Goal: Task Accomplishment & Management: Manage account settings

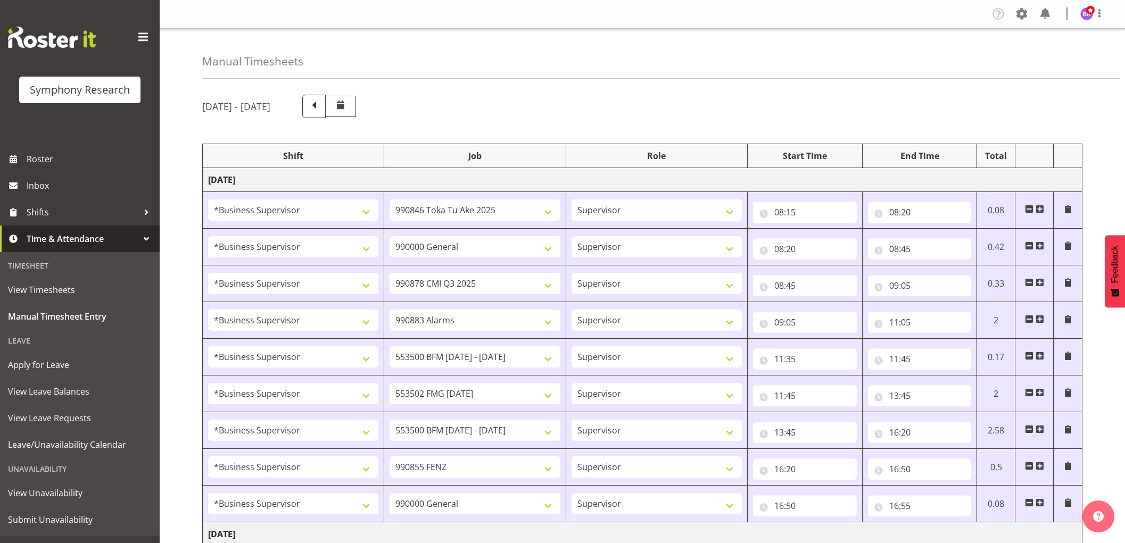
select select "1607"
select select "9426"
select select "1607"
select select "743"
select select "1607"
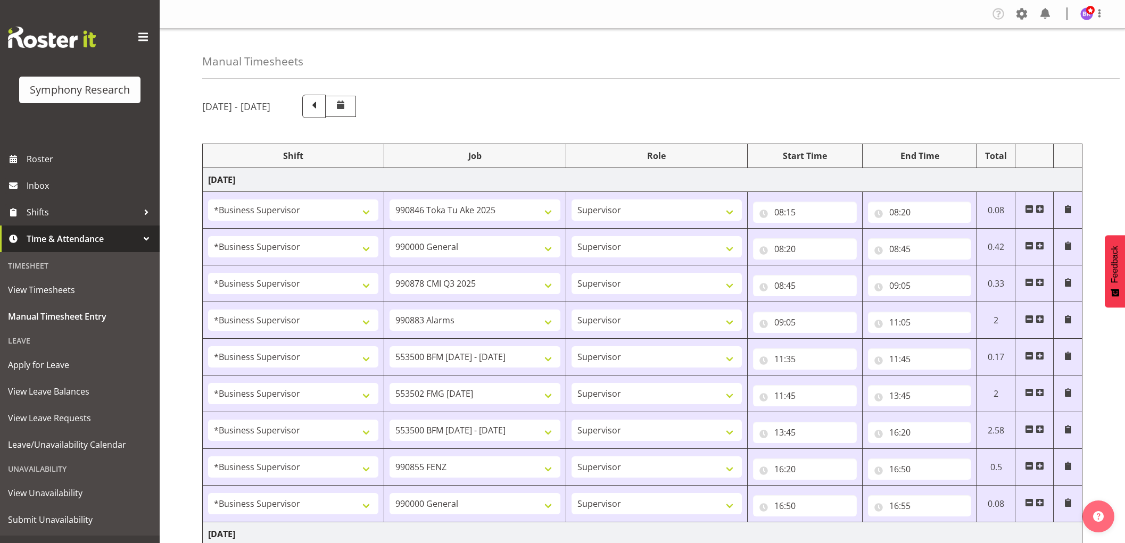
select select "10239"
select select "1607"
select select "10420"
select select "1607"
select select "10242"
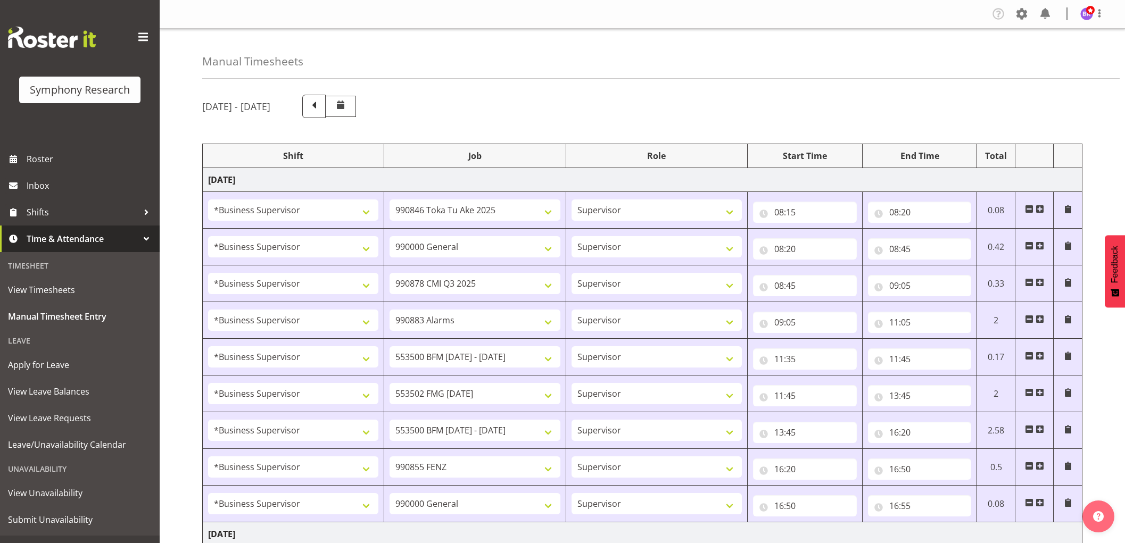
select select "1607"
select select "10458"
select select "1607"
select select "10242"
select select "1607"
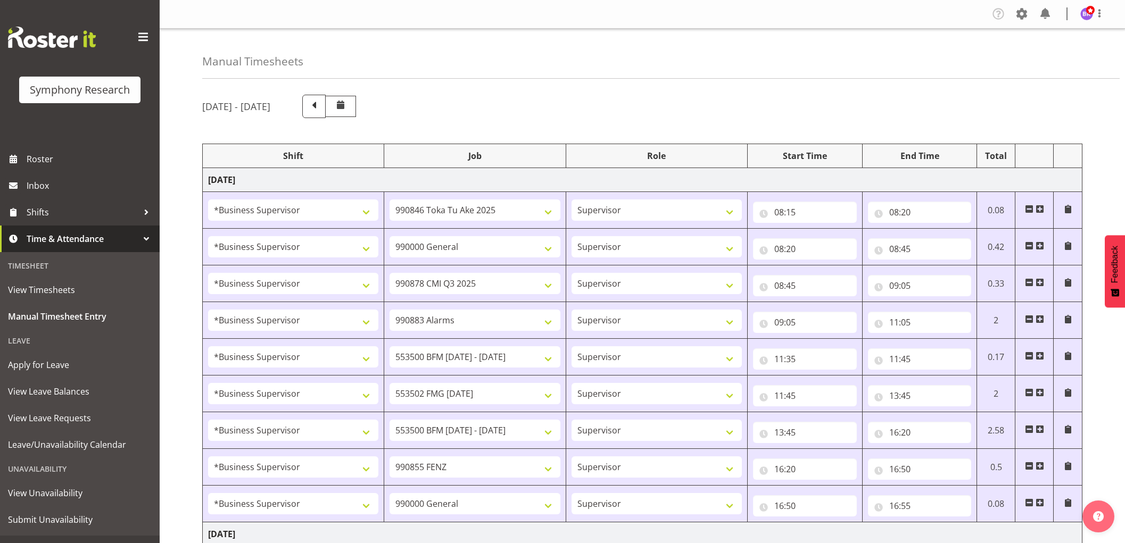
select select "9636"
select select "1607"
select select "743"
select select "1607"
select select "743"
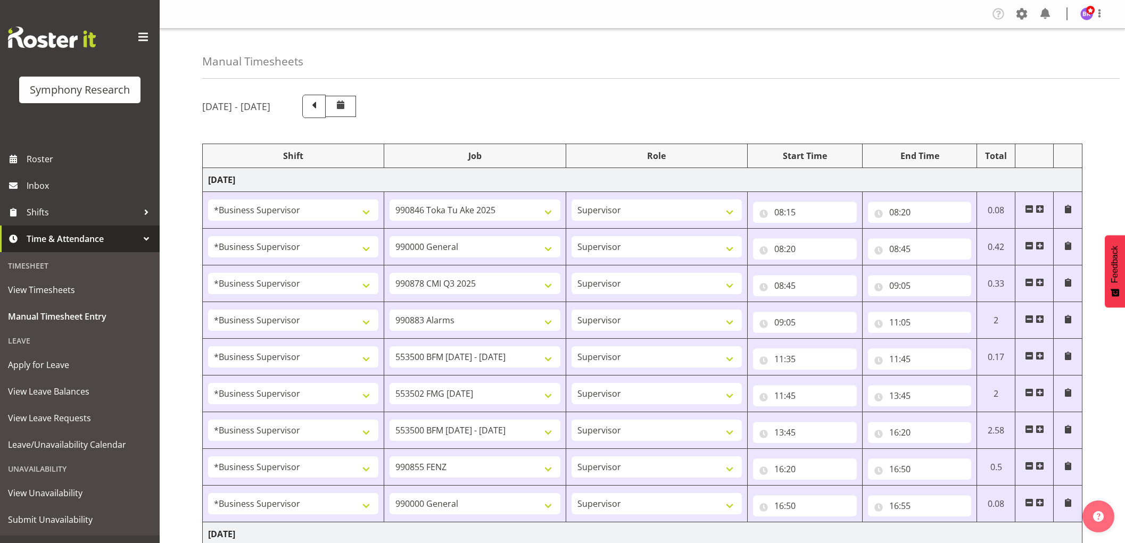
select select "1607"
select select "10499"
select select "1607"
select select "9636"
select select "1607"
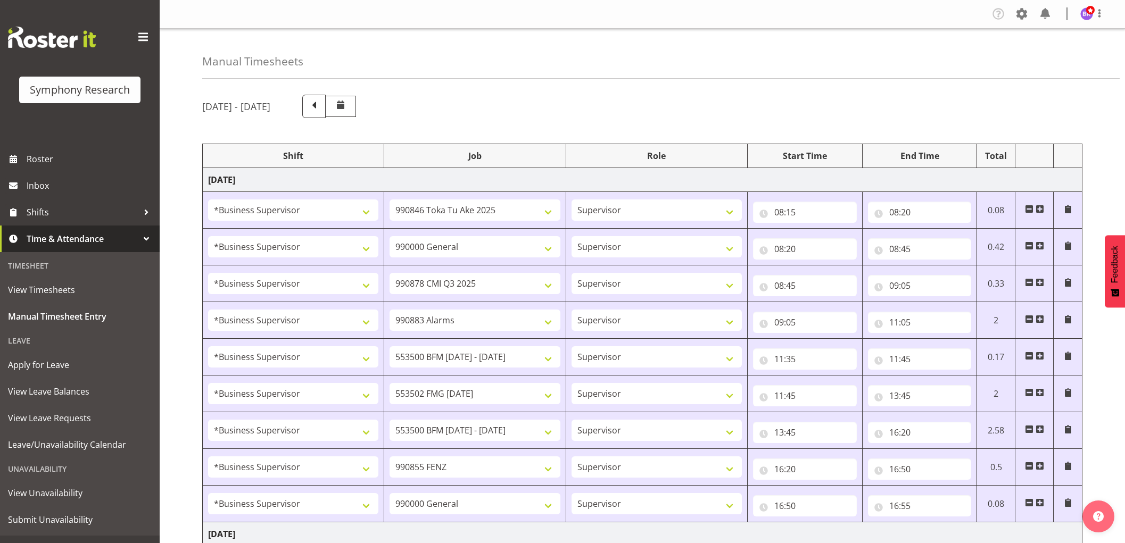
select select "10458"
select select "1607"
select select "10242"
select select "1607"
select select "743"
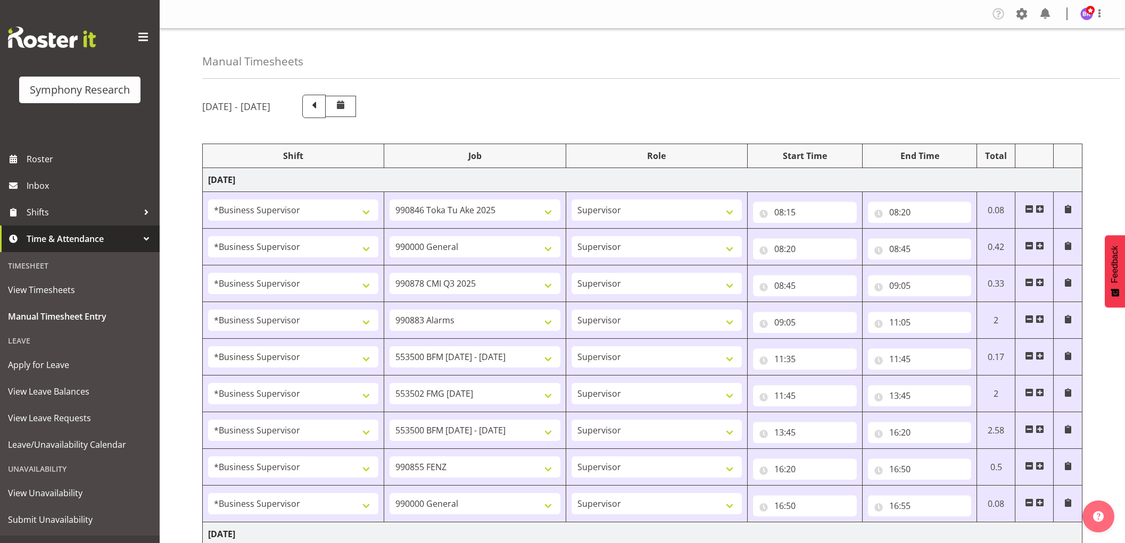
select select "8"
select select "40"
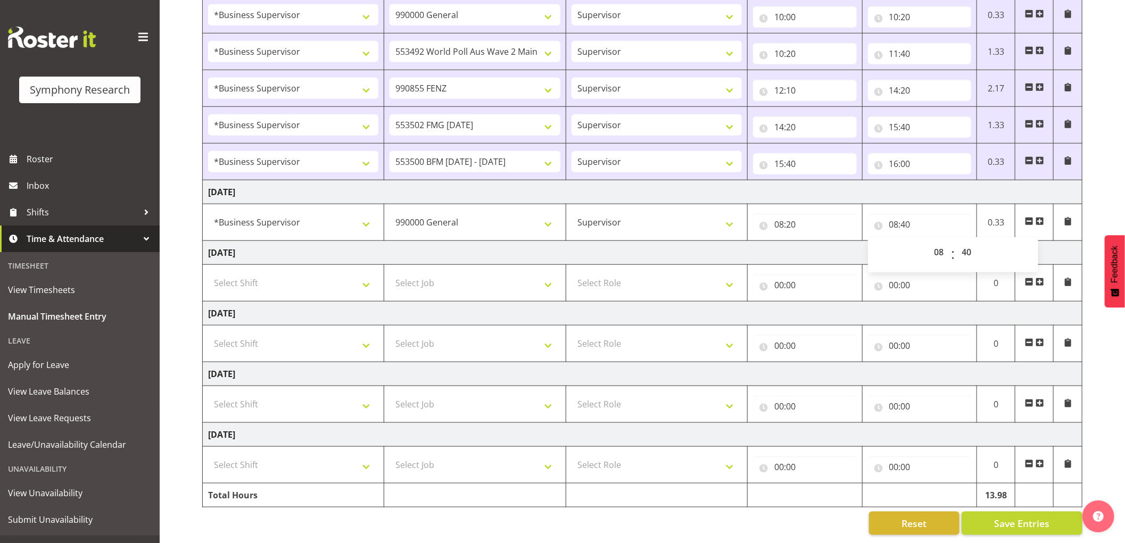
scroll to position [561, 0]
click at [1036, 217] on span at bounding box center [1040, 221] width 9 height 9
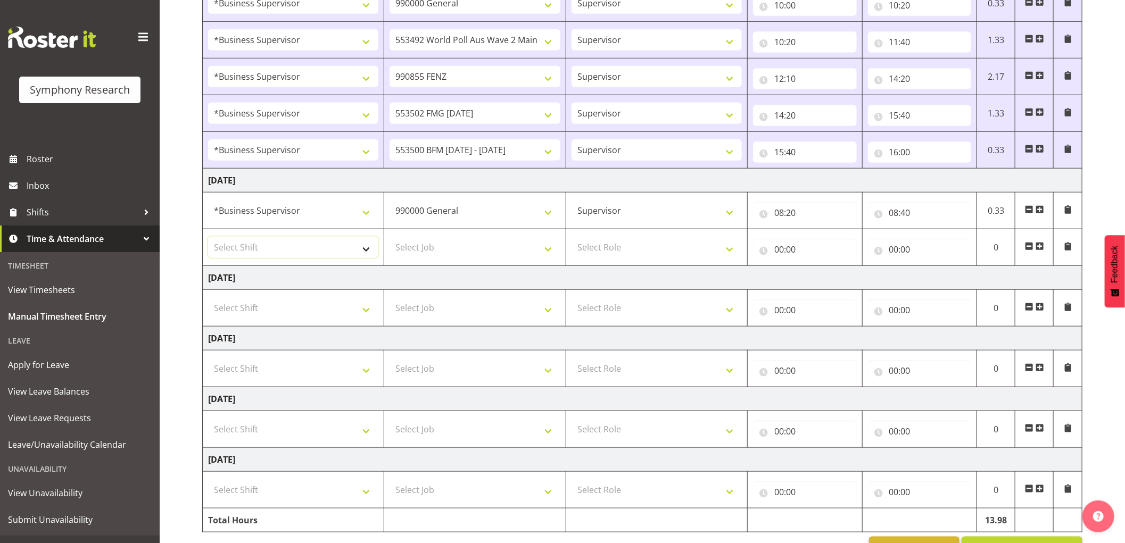
click at [314, 254] on select "Select Shift !!Project Briefing (Job to be assigned) !!Weekend Residential (Ros…" at bounding box center [293, 247] width 170 height 21
click at [208, 237] on select "Select Shift !!Project Briefing (Job to be assigned) !!Weekend Residential (Ros…" at bounding box center [293, 247] width 170 height 21
click at [325, 250] on select "!!Project Briefing (Job to be assigned) !!Weekend Residential (Roster IT Shift …" at bounding box center [293, 247] width 170 height 21
select select "1607"
click at [208, 237] on select "!!Project Briefing (Job to be assigned) !!Weekend Residential (Roster IT Shift …" at bounding box center [293, 247] width 170 height 21
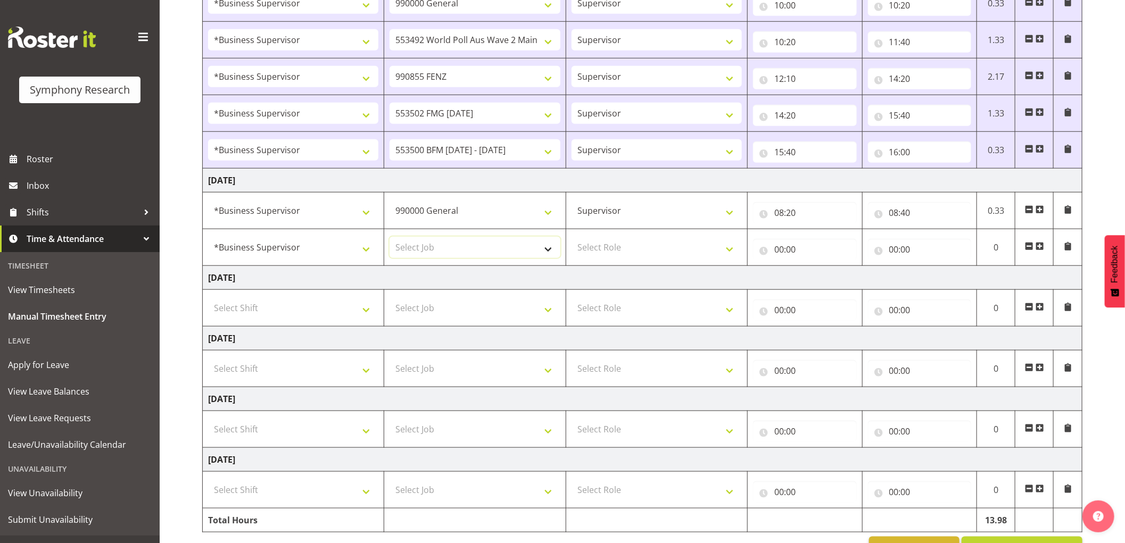
click at [470, 253] on select "Select Job 550060 IF Admin 553492 World Poll Aus Wave 2 Main 2025 553500 BFM [D…" at bounding box center [475, 247] width 170 height 21
select select "9426"
click at [390, 237] on select "Select Job 550060 IF Admin 553492 World Poll Aus Wave 2 Main 2025 553500 BFM [D…" at bounding box center [475, 247] width 170 height 21
click at [614, 247] on select "Select Role Supervisor Interviewing Briefing" at bounding box center [657, 247] width 170 height 21
select select "45"
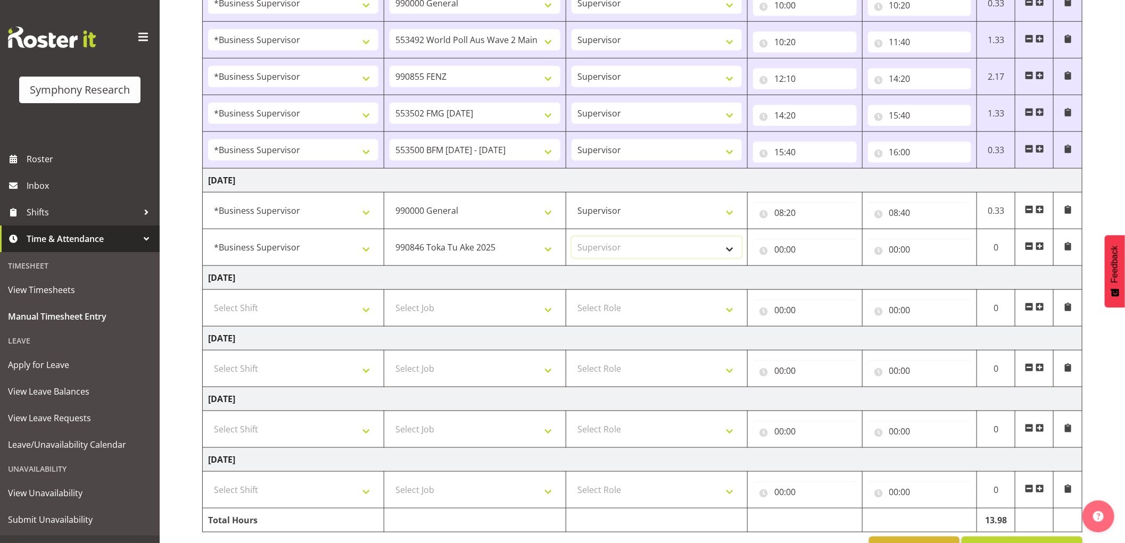
click at [572, 237] on select "Select Role Supervisor Interviewing Briefing" at bounding box center [657, 247] width 170 height 21
click at [780, 249] on input "00:00" at bounding box center [805, 249] width 104 height 21
click at [820, 278] on select "00 01 02 03 04 05 06 07 08 09 10 11 12 13 14 15 16 17 18 19 20 21 22 23" at bounding box center [826, 277] width 24 height 21
select select "8"
click at [814, 267] on select "00 01 02 03 04 05 06 07 08 09 10 11 12 13 14 15 16 17 18 19 20 21 22 23" at bounding box center [826, 277] width 24 height 21
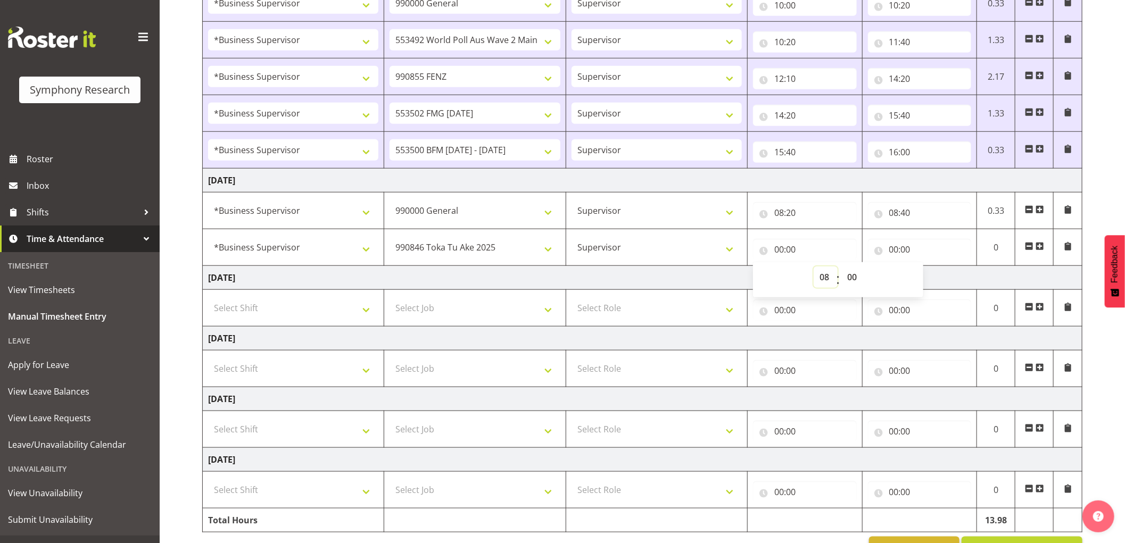
type input "08:00"
click at [851, 277] on select "00 01 02 03 04 05 06 07 08 09 10 11 12 13 14 15 16 17 18 19 20 21 22 23 24 25 2…" at bounding box center [853, 277] width 24 height 21
select select "40"
click at [841, 267] on select "00 01 02 03 04 05 06 07 08 09 10 11 12 13 14 15 16 17 18 19 20 21 22 23 24 25 2…" at bounding box center [853, 277] width 24 height 21
type input "08:40"
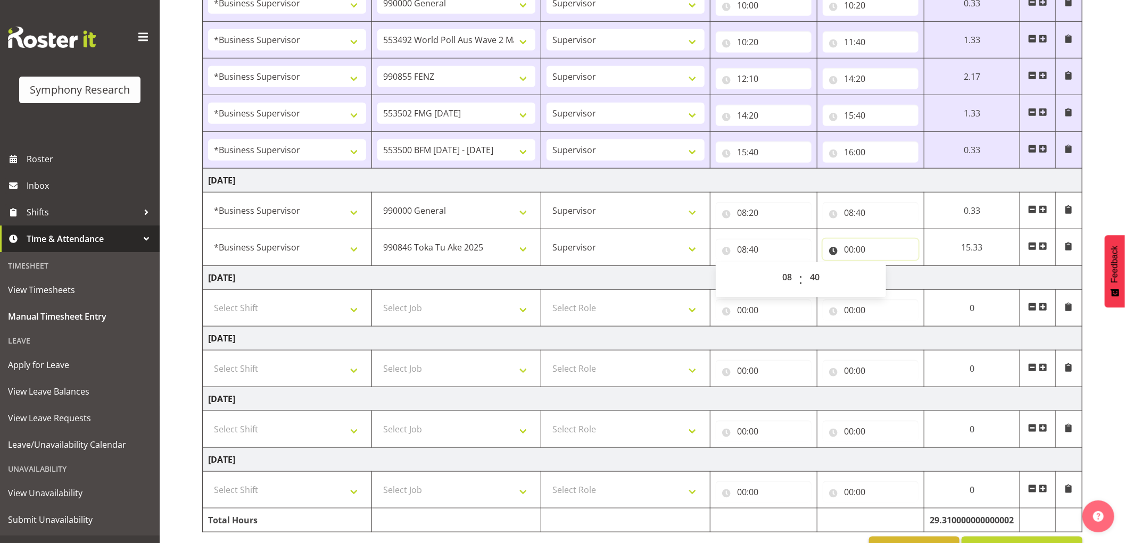
click at [849, 253] on input "00:00" at bounding box center [871, 249] width 96 height 21
click at [893, 280] on select "00 01 02 03 04 05 06 07 08 09 10 11 12 13 14 15 16 17 18 19 20 21 22 23" at bounding box center [895, 277] width 24 height 21
select select "8"
click at [883, 267] on select "00 01 02 03 04 05 06 07 08 09 10 11 12 13 14 15 16 17 18 19 20 21 22 23" at bounding box center [895, 277] width 24 height 21
type input "08:00"
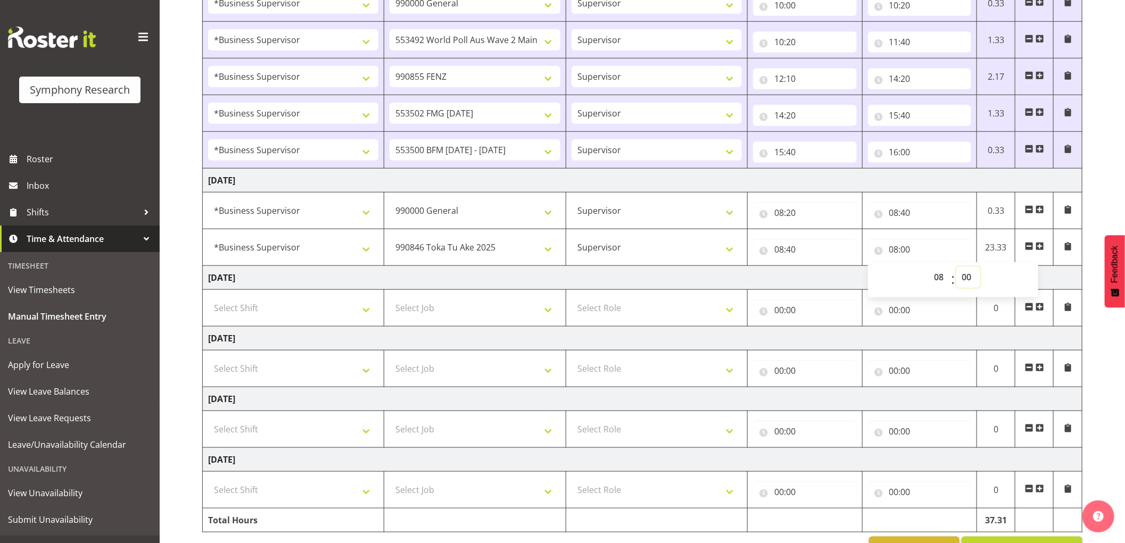
click at [965, 281] on select "00 01 02 03 04 05 06 07 08 09 10 11 12 13 14 15 16 17 18 19 20 21 22 23 24 25 2…" at bounding box center [968, 277] width 24 height 21
select select "45"
click at [956, 267] on select "00 01 02 03 04 05 06 07 08 09 10 11 12 13 14 15 16 17 18 19 20 21 22 23 24 25 2…" at bounding box center [968, 277] width 24 height 21
type input "08:45"
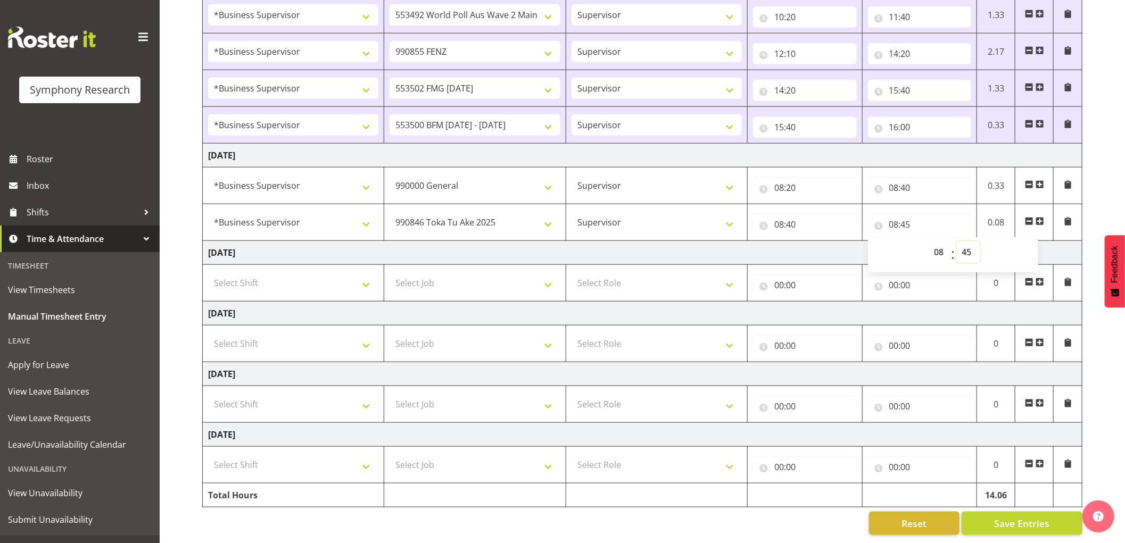
scroll to position [598, 0]
click at [1042, 517] on span "Save Entries" at bounding box center [1021, 524] width 55 height 14
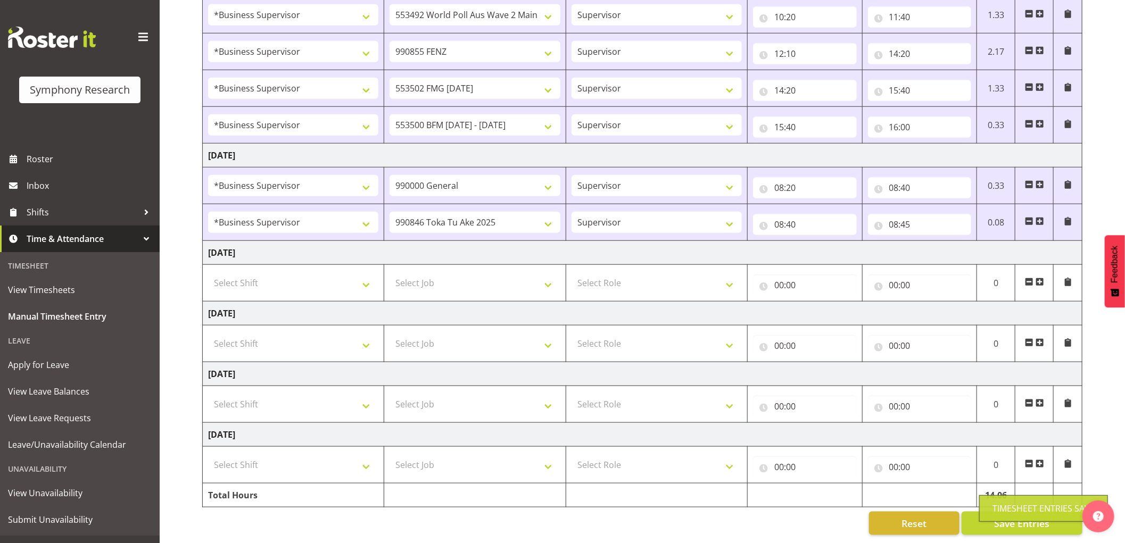
click at [1038, 217] on span at bounding box center [1040, 221] width 9 height 9
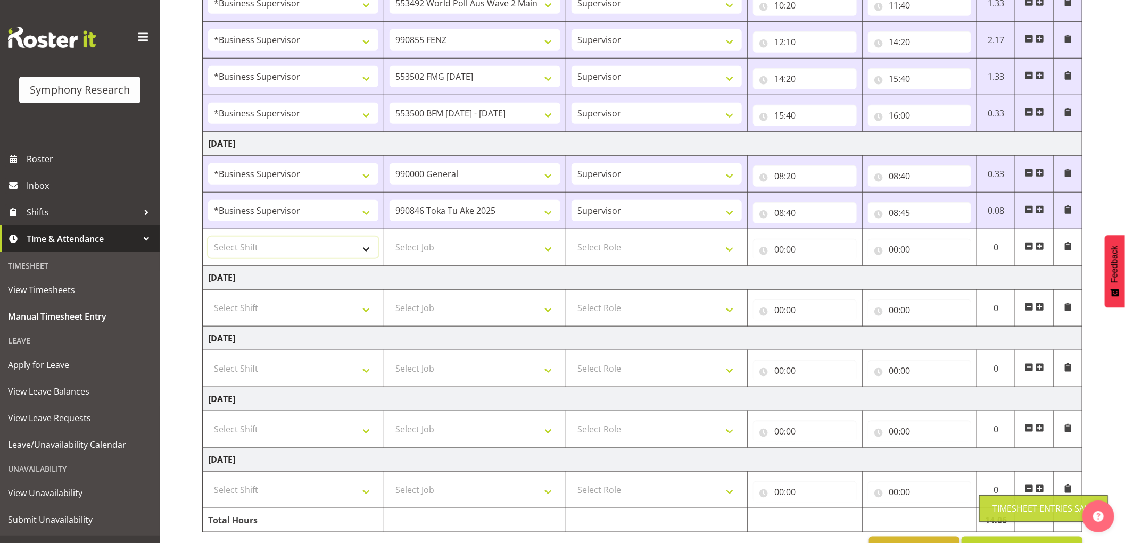
drag, startPoint x: 322, startPoint y: 253, endPoint x: 335, endPoint y: 258, distance: 13.5
click at [323, 253] on select "Select Shift !!Project Briefing (Job to be assigned) !!Weekend Residential (Ros…" at bounding box center [293, 247] width 170 height 21
select select "1607"
click at [208, 238] on select "Select Shift !!Project Briefing (Job to be assigned) !!Weekend Residential (Ros…" at bounding box center [293, 247] width 170 height 21
click at [474, 252] on select "Select Job 550060 IF Admin 553492 World Poll Aus Wave 2 Main 2025 553500 BFM [D…" at bounding box center [475, 247] width 170 height 21
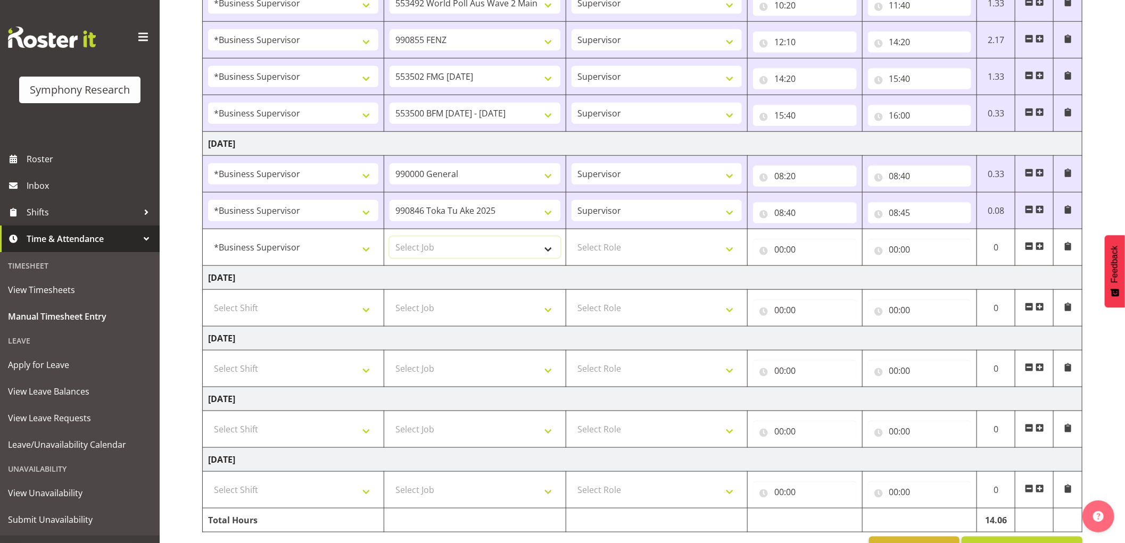
select select "10239"
click at [390, 238] on select "Select Job 550060 IF Admin 553492 World Poll Aus Wave 2 Main 2025 553500 BFM [D…" at bounding box center [475, 247] width 170 height 21
click at [548, 251] on select "550060 IF Admin 553492 World Poll Aus Wave 2 Main 2025 553500 BFM [DATE] - [DAT…" at bounding box center [475, 247] width 170 height 21
click at [352, 302] on select "Select Shift !!Project Briefing (Job to be assigned) !!Weekend Residential (Ros…" at bounding box center [293, 307] width 170 height 21
click at [438, 284] on td "[DATE]" at bounding box center [643, 278] width 880 height 24
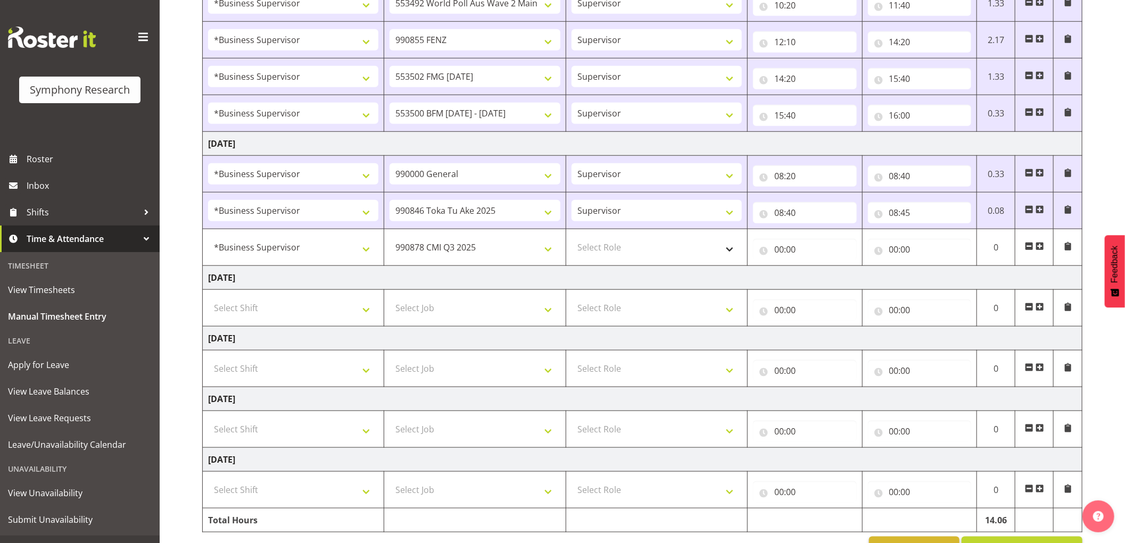
drag, startPoint x: 603, startPoint y: 260, endPoint x: 617, endPoint y: 257, distance: 14.6
click at [616, 257] on td "Select Role Supervisor Interviewing Briefing" at bounding box center [656, 247] width 181 height 37
click at [617, 256] on select "Select Role Supervisor Interviewing Briefing" at bounding box center [657, 247] width 170 height 21
select select "45"
click at [572, 238] on select "Select Role Supervisor Interviewing Briefing" at bounding box center [657, 247] width 170 height 21
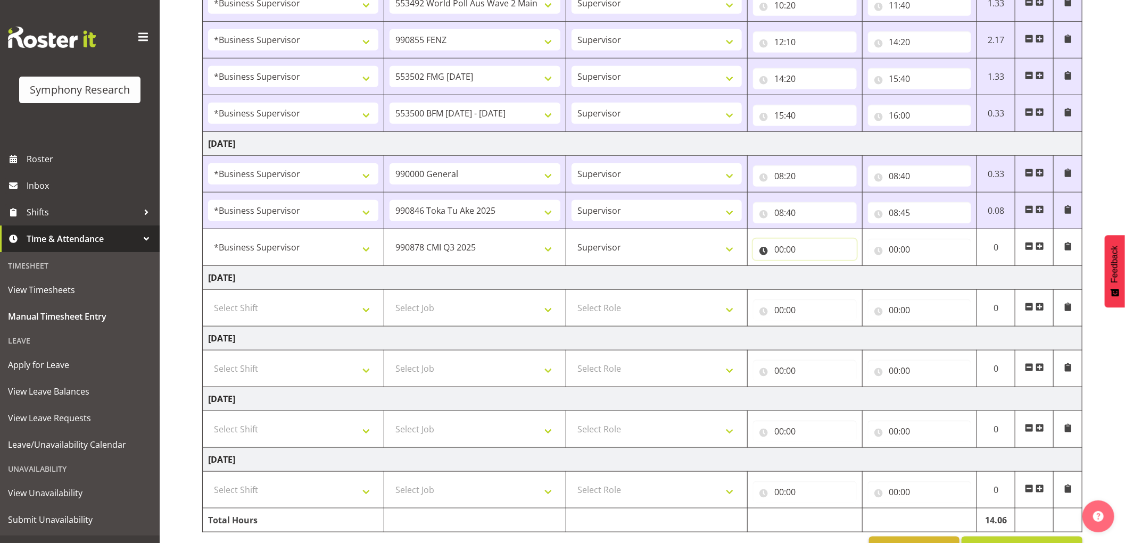
click at [781, 253] on input "00:00" at bounding box center [805, 249] width 104 height 21
click at [827, 278] on select "00 01 02 03 04 05 06 07 08 09 10 11 12 13 14 15 16 17 18 19 20 21 22 23" at bounding box center [826, 277] width 24 height 21
select select "8"
click at [814, 268] on select "00 01 02 03 04 05 06 07 08 09 10 11 12 13 14 15 16 17 18 19 20 21 22 23" at bounding box center [826, 277] width 24 height 21
type input "08:00"
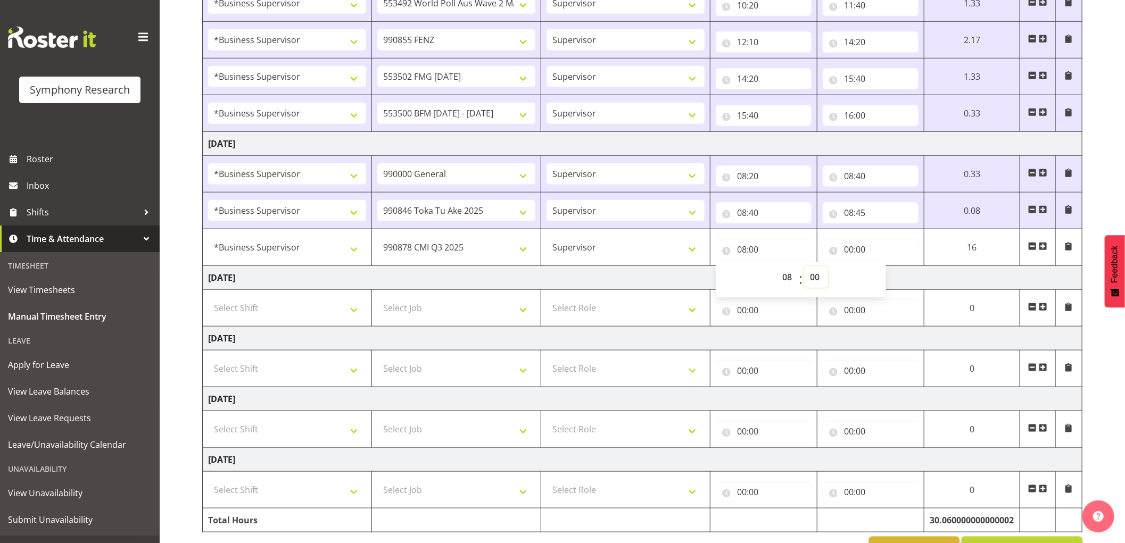
click at [811, 275] on select "00 01 02 03 04 05 06 07 08 09 10 11 12 13 14 15 16 17 18 19 20 21 22 23 24 25 2…" at bounding box center [816, 277] width 24 height 21
select select "45"
click at [804, 268] on select "00 01 02 03 04 05 06 07 08 09 10 11 12 13 14 15 16 17 18 19 20 21 22 23 24 25 2…" at bounding box center [816, 277] width 24 height 21
type input "08:45"
click at [852, 248] on input "00:00" at bounding box center [871, 249] width 96 height 21
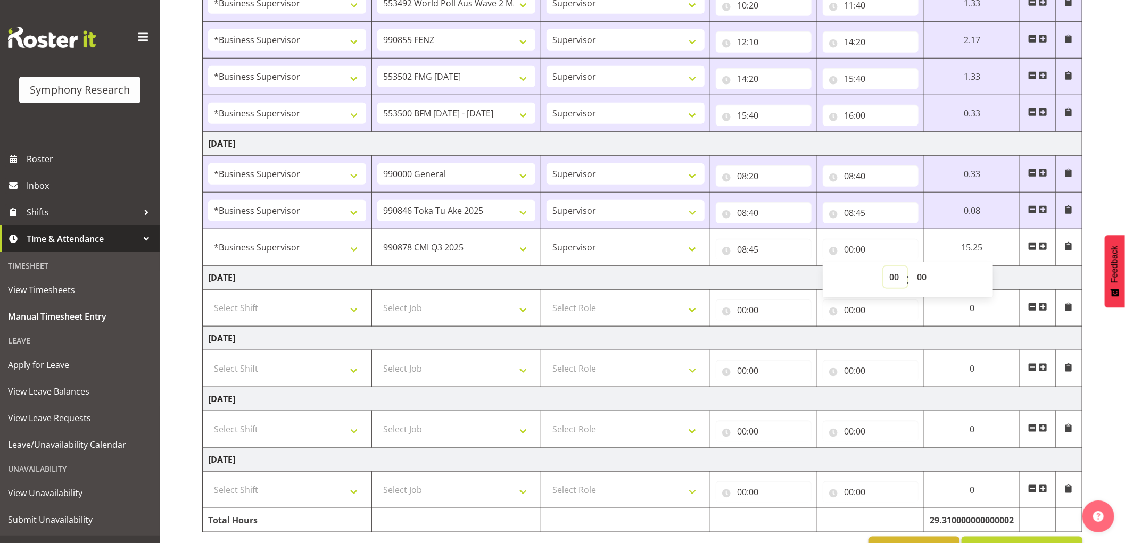
click at [890, 275] on select "00 01 02 03 04 05 06 07 08 09 10 11 12 13 14 15 16 17 18 19 20 21 22 23" at bounding box center [895, 277] width 24 height 21
select select "9"
click at [883, 268] on select "00 01 02 03 04 05 06 07 08 09 10 11 12 13 14 15 16 17 18 19 20 21 22 23" at bounding box center [895, 277] width 24 height 21
type input "09:00"
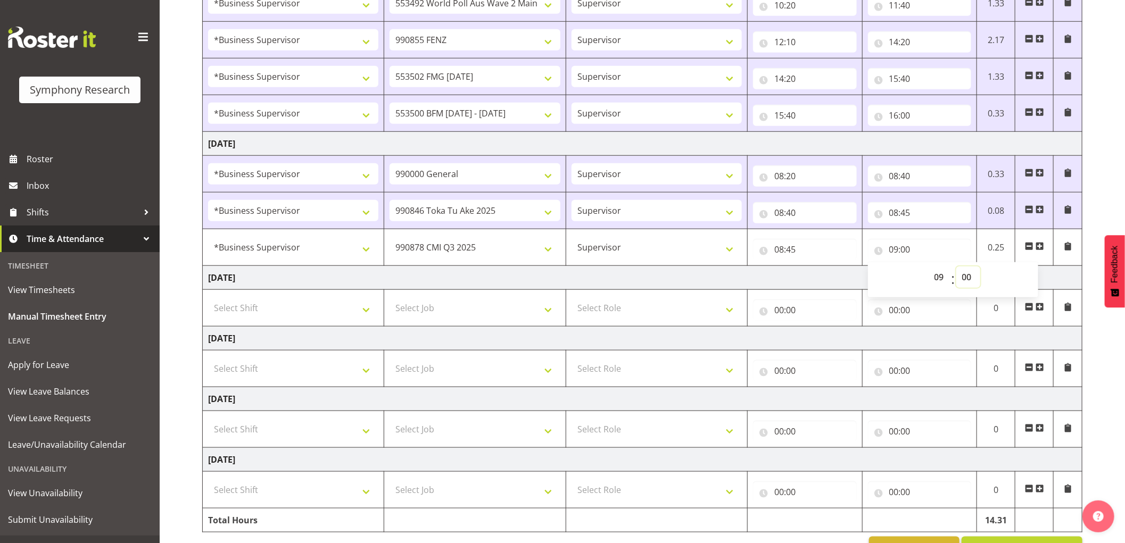
click at [967, 277] on select "00 01 02 03 04 05 06 07 08 09 10 11 12 13 14 15 16 17 18 19 20 21 22 23 24 25 2…" at bounding box center [968, 277] width 24 height 21
select select "45"
click at [956, 268] on select "00 01 02 03 04 05 06 07 08 09 10 11 12 13 14 15 16 17 18 19 20 21 22 23 24 25 2…" at bounding box center [968, 277] width 24 height 21
type input "09:45"
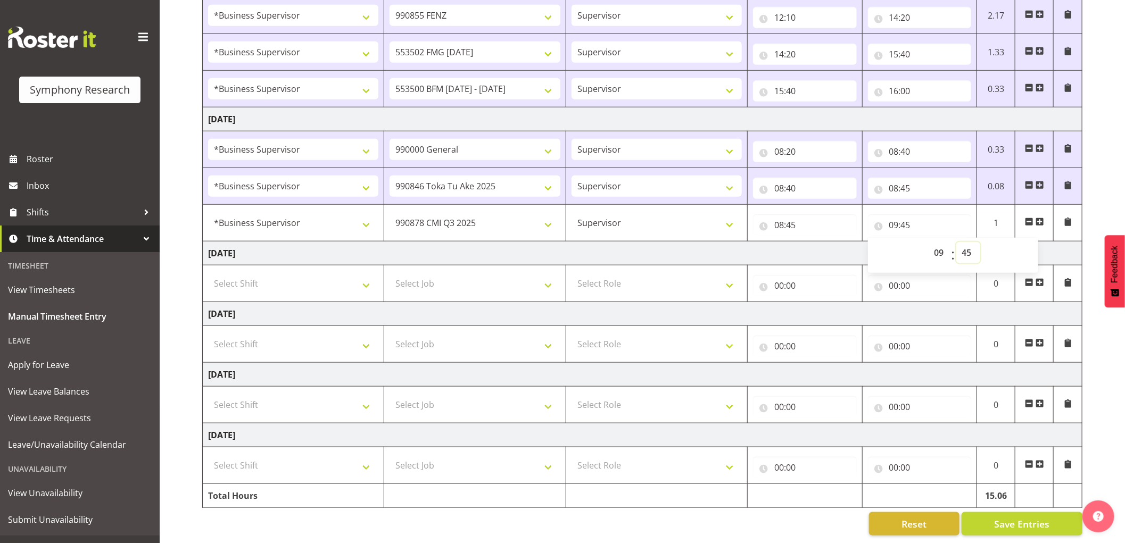
scroll to position [635, 0]
drag, startPoint x: 992, startPoint y: 514, endPoint x: 922, endPoint y: 440, distance: 102.4
click at [993, 514] on button "Save Entries" at bounding box center [1022, 523] width 121 height 23
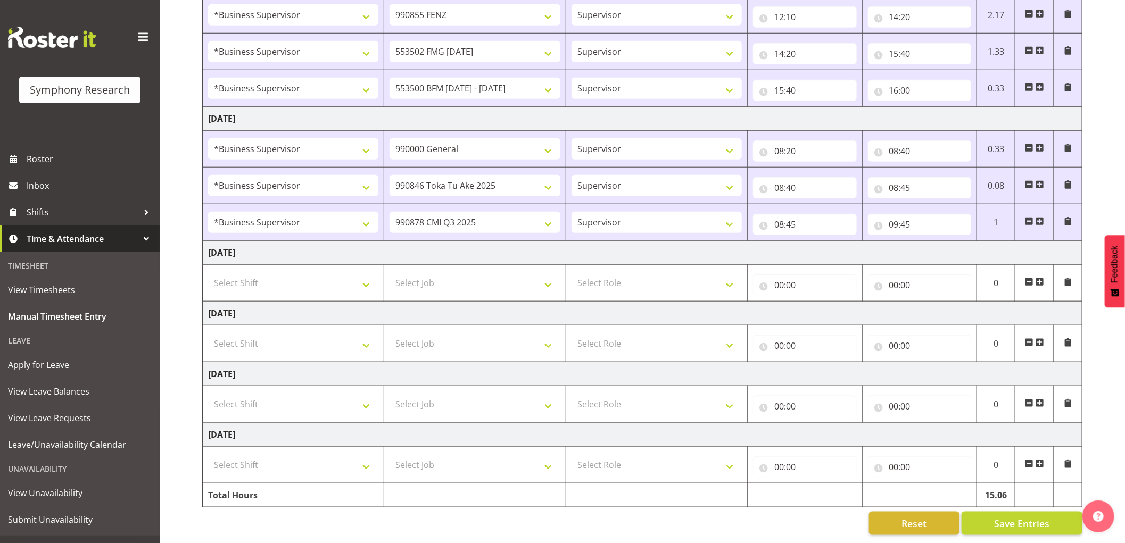
click at [1043, 217] on span at bounding box center [1040, 221] width 9 height 9
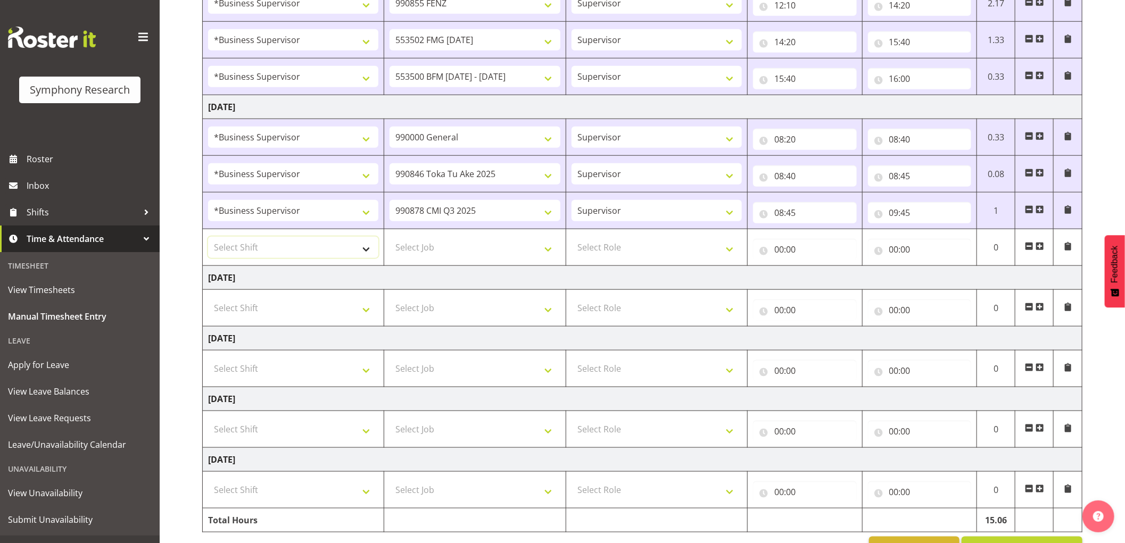
click at [327, 254] on select "Select Shift !!Project Briefing (Job to be assigned) !!Weekend Residential (Ros…" at bounding box center [293, 247] width 170 height 21
select select "1607"
click at [208, 238] on select "Select Shift !!Project Briefing (Job to be assigned) !!Weekend Residential (Ros…" at bounding box center [293, 247] width 170 height 21
click at [440, 238] on select "Select Job 550060 IF Admin 553492 World Poll Aus Wave 2 Main 2025 553500 BFM [D…" at bounding box center [475, 247] width 170 height 21
select select "9636"
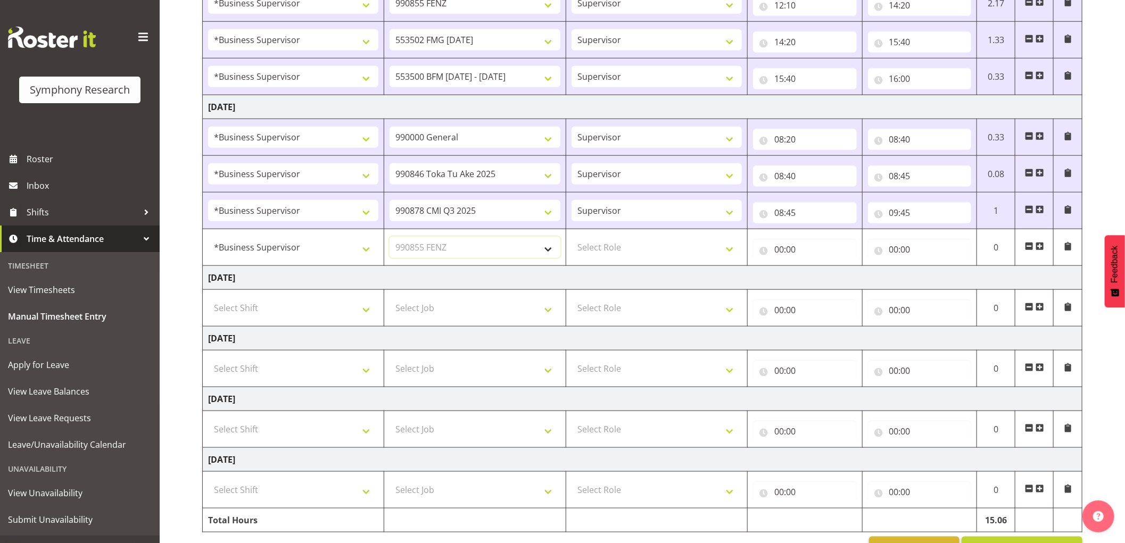
click at [390, 238] on select "Select Job 550060 IF Admin 553492 World Poll Aus Wave 2 Main 2025 553500 BFM [D…" at bounding box center [475, 247] width 170 height 21
click at [643, 246] on select "Select Role Supervisor Interviewing Briefing" at bounding box center [657, 247] width 170 height 21
select select "45"
click at [572, 238] on select "Select Role Supervisor Interviewing Briefing" at bounding box center [657, 247] width 170 height 21
click at [777, 250] on input "00:00" at bounding box center [805, 249] width 104 height 21
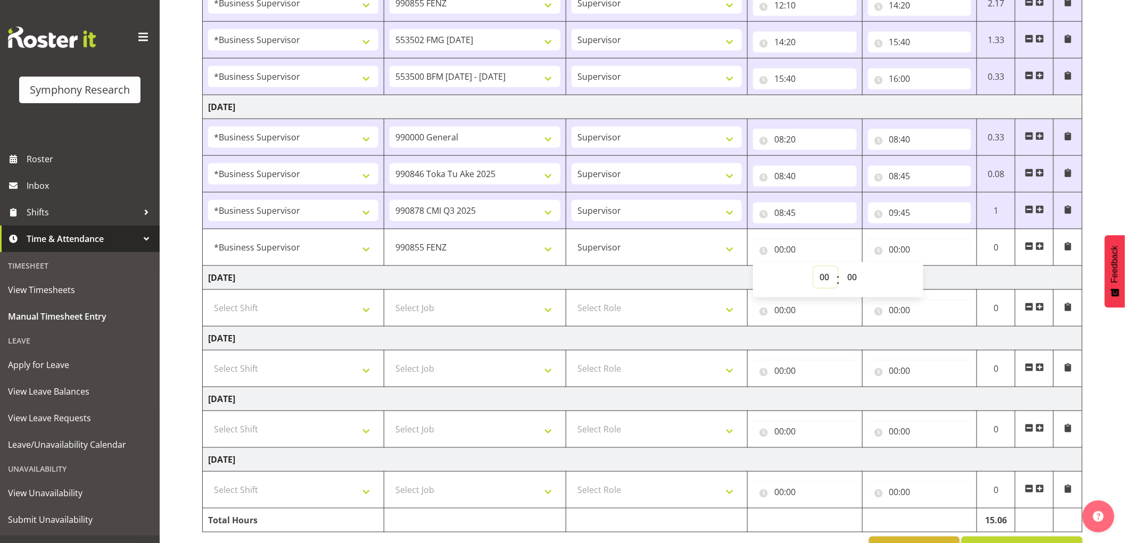
click at [817, 277] on select "00 01 02 03 04 05 06 07 08 09 10 11 12 13 14 15 16 17 18 19 20 21 22 23" at bounding box center [826, 277] width 24 height 21
click at [490, 255] on select "550060 IF Admin 553492 World Poll Aus Wave 2 Main 2025 553500 BFM [DATE] - [DAT…" at bounding box center [475, 247] width 170 height 21
select select "10420"
click at [390, 238] on select "550060 IF Admin 553492 World Poll Aus Wave 2 Main 2025 553500 BFM [DATE] - [DAT…" at bounding box center [475, 247] width 170 height 21
drag, startPoint x: 782, startPoint y: 251, endPoint x: 802, endPoint y: 272, distance: 28.6
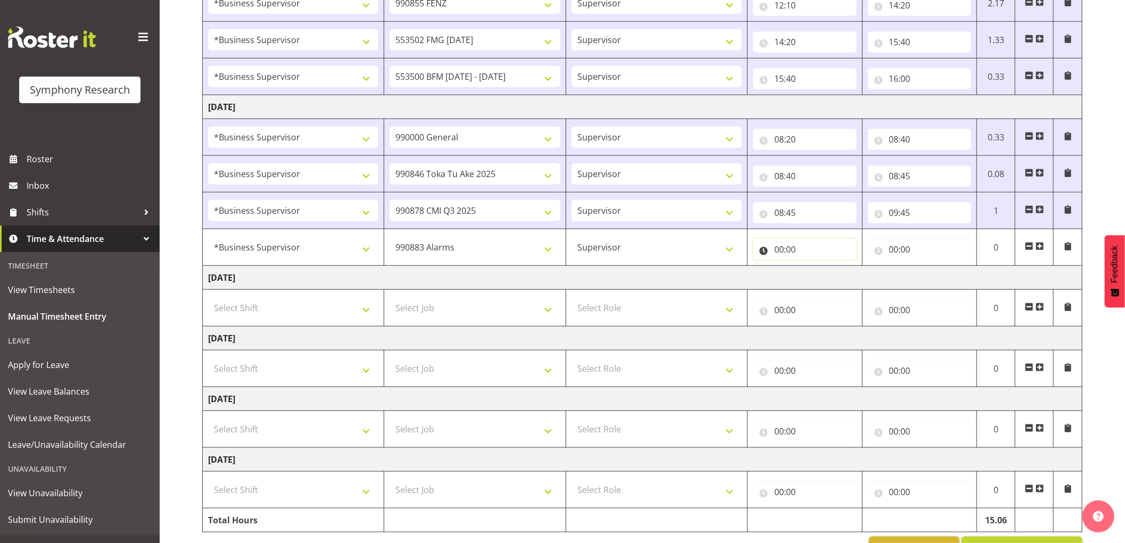
click at [782, 252] on input "00:00" at bounding box center [805, 249] width 104 height 21
click at [822, 278] on select "00 01 02 03 04 05 06 07 08 09 10 11 12 13 14 15 16 17 18 19 20 21 22 23" at bounding box center [826, 277] width 24 height 21
select select "9"
click at [814, 268] on select "00 01 02 03 04 05 06 07 08 09 10 11 12 13 14 15 16 17 18 19 20 21 22 23" at bounding box center [826, 277] width 24 height 21
type input "09:00"
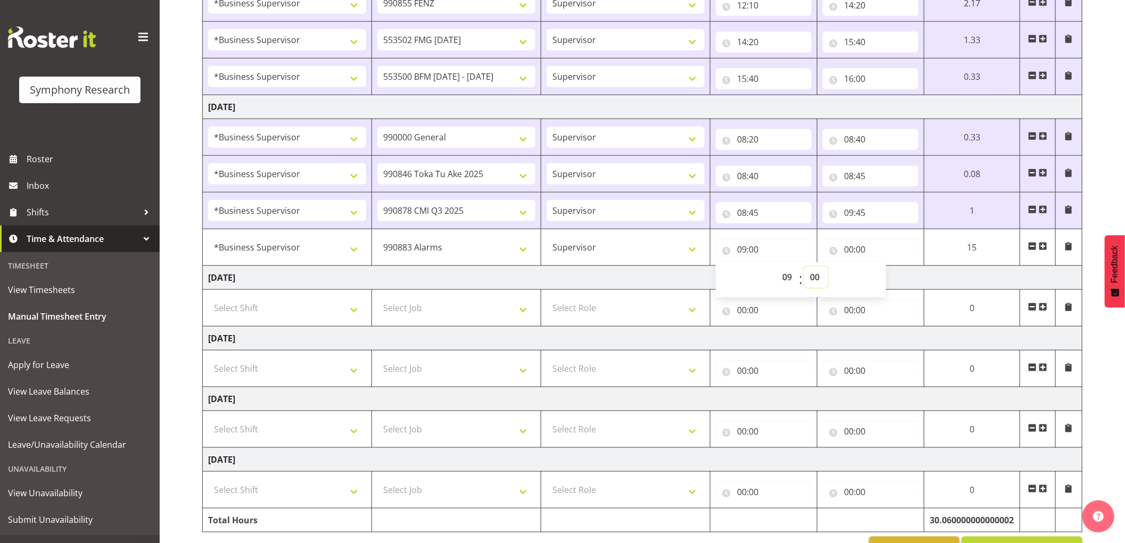
click at [816, 279] on select "00 01 02 03 04 05 06 07 08 09 10 11 12 13 14 15 16 17 18 19 20 21 22 23 24 25 2…" at bounding box center [816, 277] width 24 height 21
select select "45"
click at [804, 268] on select "00 01 02 03 04 05 06 07 08 09 10 11 12 13 14 15 16 17 18 19 20 21 22 23 24 25 2…" at bounding box center [816, 277] width 24 height 21
type input "09:45"
drag, startPoint x: 849, startPoint y: 244, endPoint x: 868, endPoint y: 261, distance: 26.0
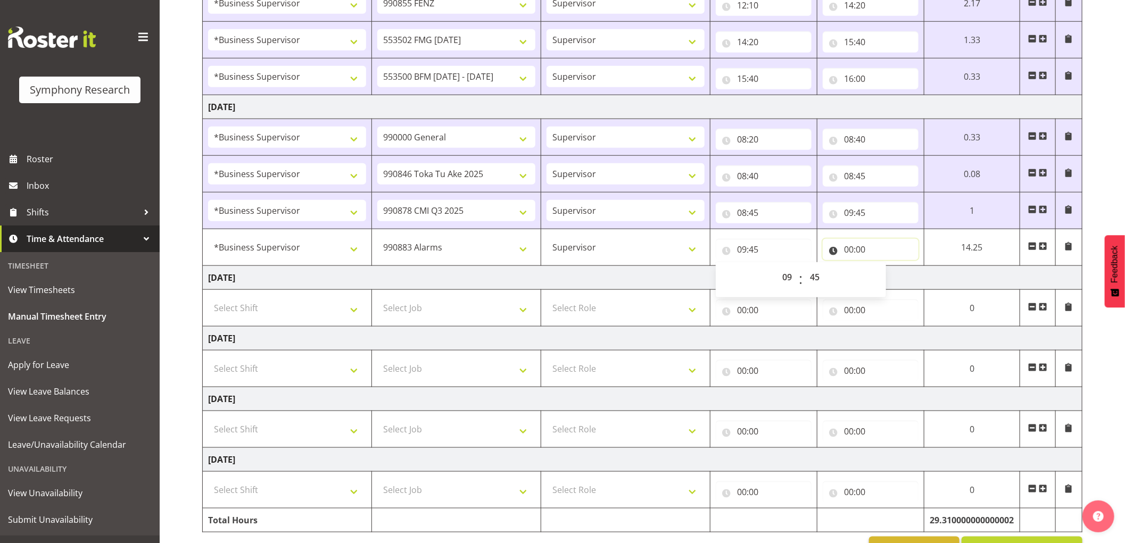
click at [849, 244] on input "00:00" at bounding box center [871, 249] width 96 height 21
click at [893, 283] on select "00 01 02 03 04 05 06 07 08 09 10 11 12 13 14 15 16 17 18 19 20 21 22 23" at bounding box center [895, 277] width 24 height 21
select select "9"
click at [883, 268] on select "00 01 02 03 04 05 06 07 08 09 10 11 12 13 14 15 16 17 18 19 20 21 22 23" at bounding box center [895, 277] width 24 height 21
type input "09:00"
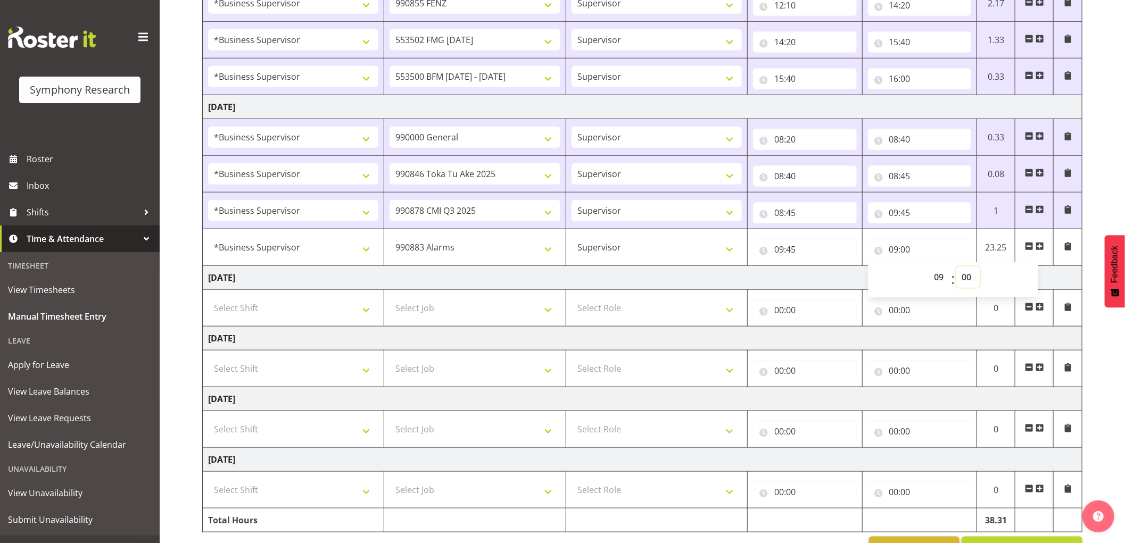
click at [965, 278] on select "00 01 02 03 04 05 06 07 08 09 10 11 12 13 14 15 16 17 18 19 20 21 22 23 24 25 2…" at bounding box center [968, 277] width 24 height 21
select select "50"
click at [956, 268] on select "00 01 02 03 04 05 06 07 08 09 10 11 12 13 14 15 16 17 18 19 20 21 22 23 24 25 2…" at bounding box center [968, 277] width 24 height 21
type input "09:50"
click at [1040, 247] on span at bounding box center [1040, 246] width 9 height 9
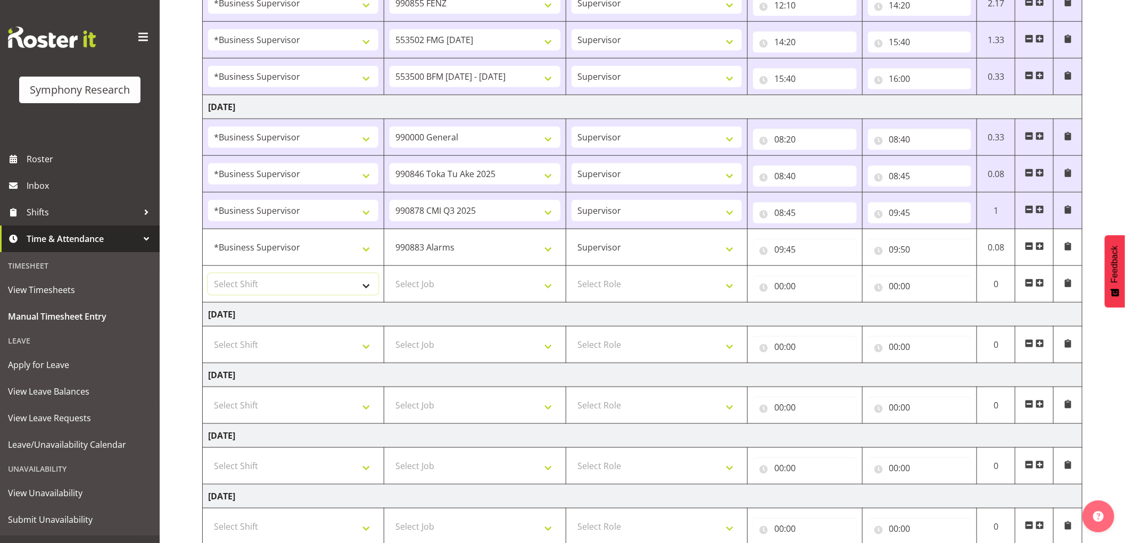
click at [292, 283] on select "Select Shift !!Project Briefing (Job to be assigned) !!Weekend Residential (Ros…" at bounding box center [293, 284] width 170 height 21
select select "1607"
click at [208, 275] on select "Select Shift !!Project Briefing (Job to be assigned) !!Weekend Residential (Ros…" at bounding box center [293, 284] width 170 height 21
click at [483, 288] on select "Select Job 550060 IF Admin 553492 World Poll Aus Wave 2 Main 2025 553500 BFM [D…" at bounding box center [475, 284] width 170 height 21
select select "9636"
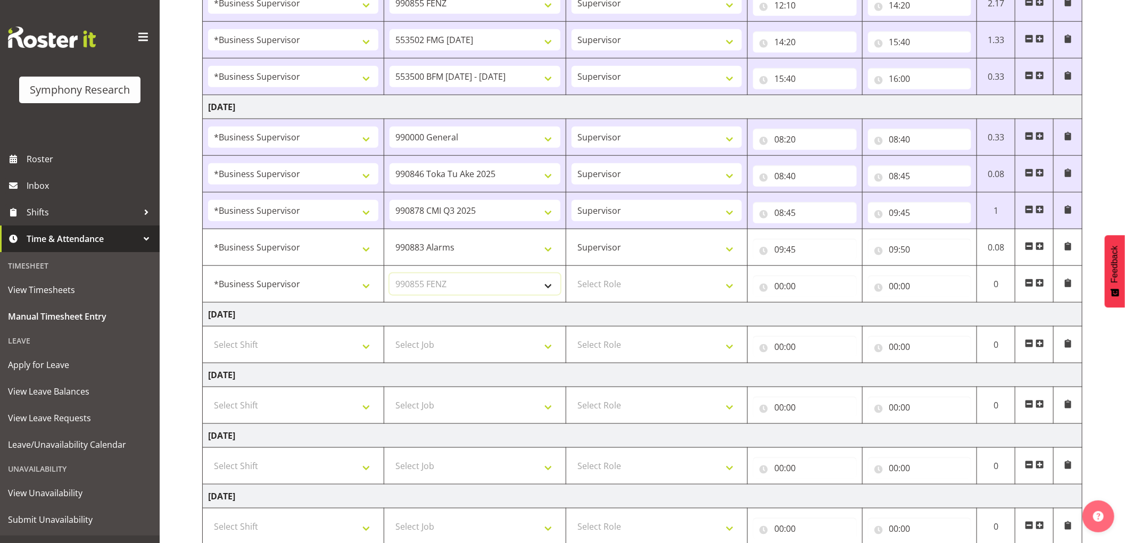
click at [390, 275] on select "Select Job 550060 IF Admin 553492 World Poll Aus Wave 2 Main 2025 553500 BFM [D…" at bounding box center [475, 284] width 170 height 21
click at [600, 292] on select "Select Role Supervisor Interviewing Briefing" at bounding box center [657, 284] width 170 height 21
select select "45"
click at [572, 275] on select "Select Role Supervisor Interviewing Briefing" at bounding box center [657, 284] width 170 height 21
click at [780, 289] on input "00:00" at bounding box center [805, 286] width 104 height 21
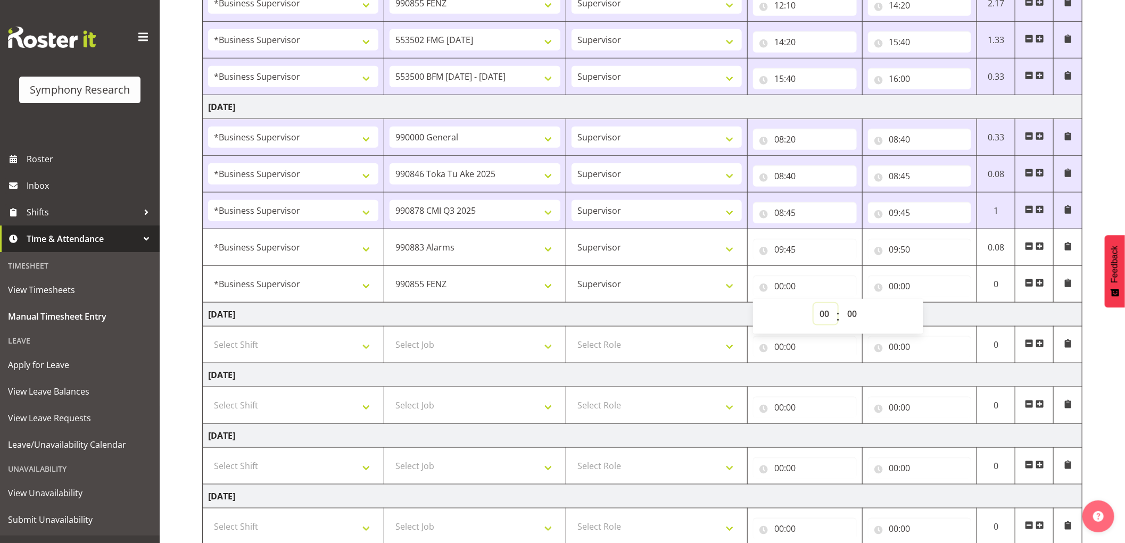
click at [822, 317] on select "00 01 02 03 04 05 06 07 08 09 10 11 12 13 14 15 16 17 18 19 20 21 22 23" at bounding box center [826, 313] width 24 height 21
select select "9"
click at [814, 304] on select "00 01 02 03 04 05 06 07 08 09 10 11 12 13 14 15 16 17 18 19 20 21 22 23" at bounding box center [826, 313] width 24 height 21
type input "09:00"
click at [847, 318] on select "00 01 02 03 04 05 06 07 08 09 10 11 12 13 14 15 16 17 18 19 20 21 22 23 24 25 2…" at bounding box center [853, 313] width 24 height 21
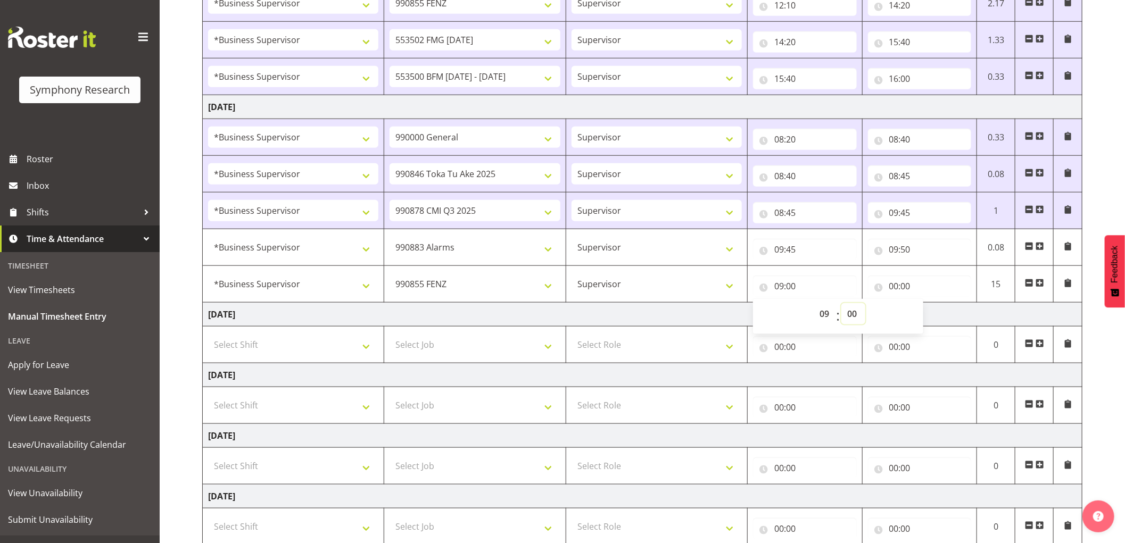
select select "50"
click at [841, 304] on select "00 01 02 03 04 05 06 07 08 09 10 11 12 13 14 15 16 17 18 19 20 21 22 23 24 25 2…" at bounding box center [853, 313] width 24 height 21
type input "09:50"
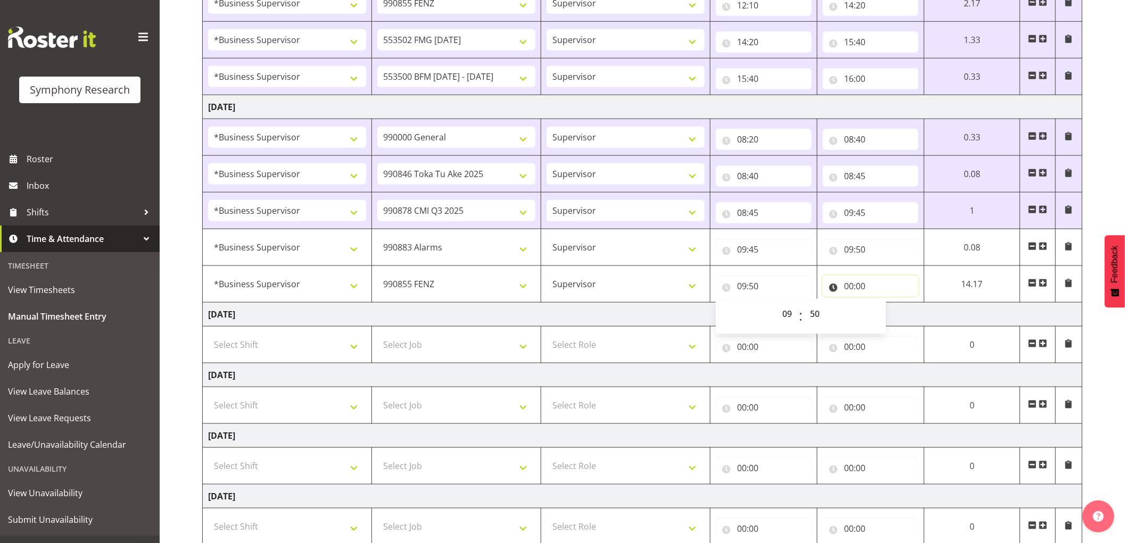
click at [850, 289] on input "00:00" at bounding box center [871, 286] width 96 height 21
click at [892, 311] on select "00 01 02 03 04 05 06 07 08 09 10 11 12 13 14 15 16 17 18 19 20 21 22 23" at bounding box center [895, 313] width 24 height 21
select select "9"
click at [883, 304] on select "00 01 02 03 04 05 06 07 08 09 10 11 12 13 14 15 16 17 18 19 20 21 22 23" at bounding box center [895, 313] width 24 height 21
type input "09:00"
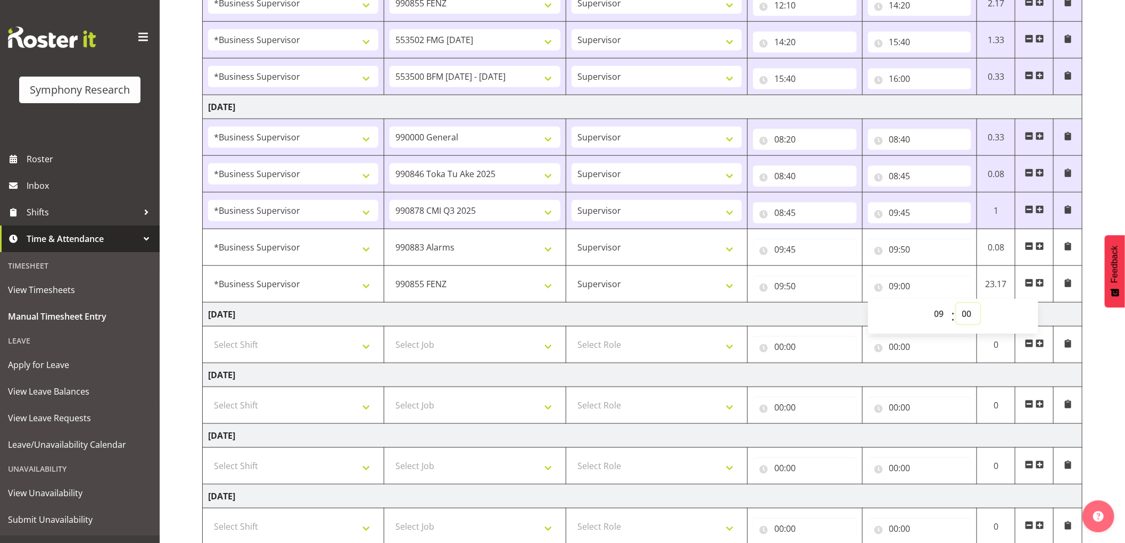
click at [967, 316] on select "00 01 02 03 04 05 06 07 08 09 10 11 12 13 14 15 16 17 18 19 20 21 22 23 24 25 2…" at bounding box center [968, 313] width 24 height 21
select select "55"
click at [956, 304] on select "00 01 02 03 04 05 06 07 08 09 10 11 12 13 14 15 16 17 18 19 20 21 22 23 24 25 2…" at bounding box center [968, 313] width 24 height 21
type input "09:55"
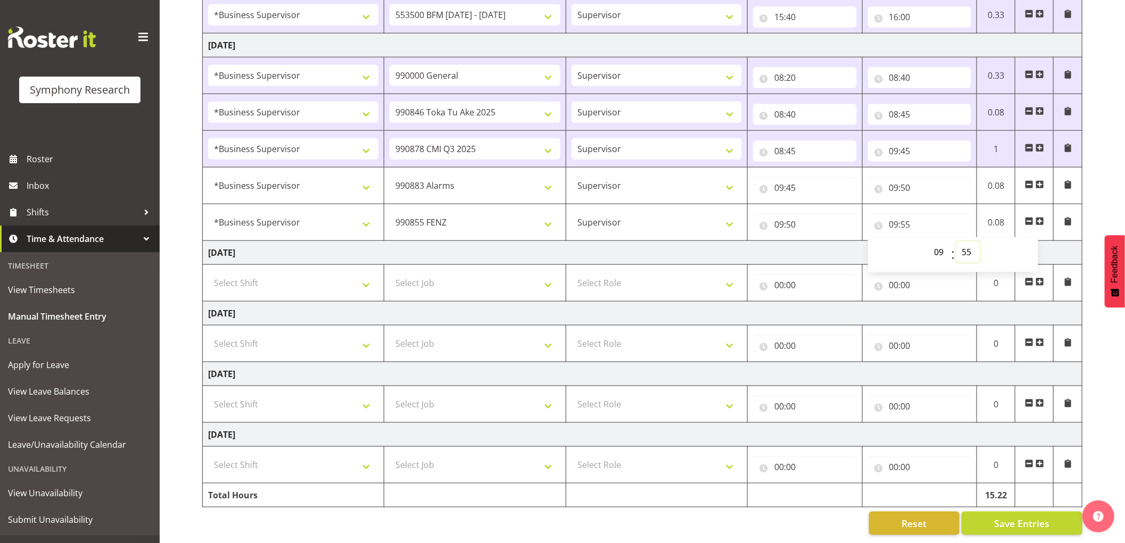
scroll to position [709, 0]
drag, startPoint x: 1002, startPoint y: 508, endPoint x: 786, endPoint y: 232, distance: 350.6
click at [1000, 517] on span "Save Entries" at bounding box center [1021, 524] width 55 height 14
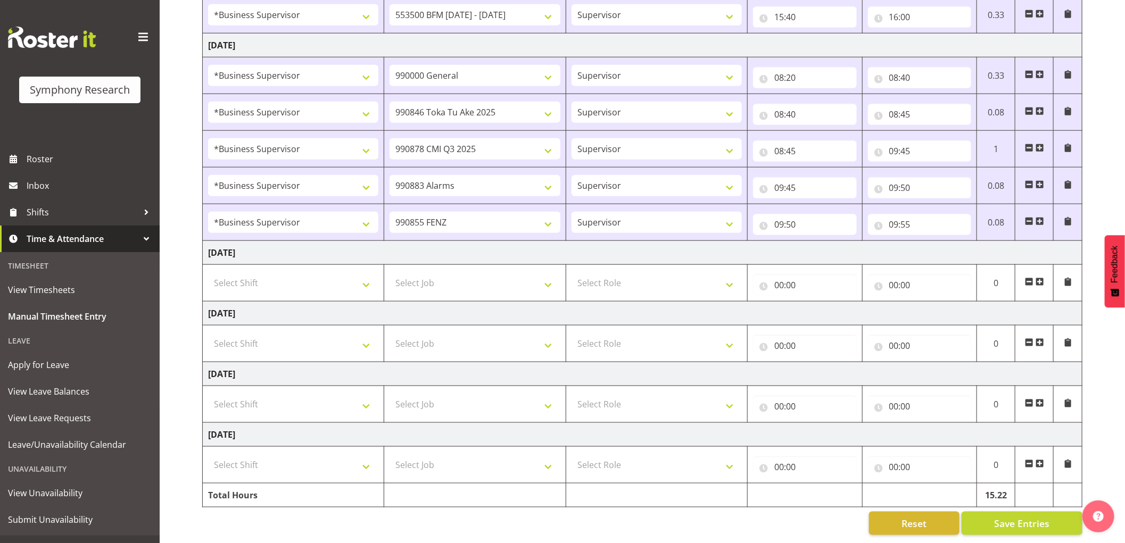
click at [1039, 217] on span at bounding box center [1040, 221] width 9 height 9
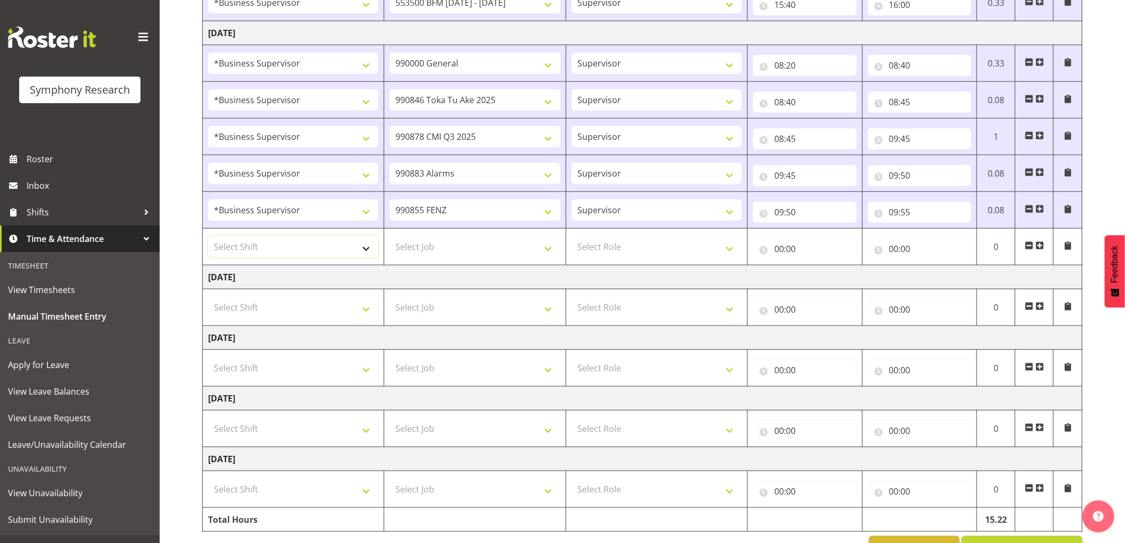
click at [288, 248] on select "Select Shift !!Project Briefing (Job to be assigned) !!Weekend Residential (Ros…" at bounding box center [293, 246] width 170 height 21
select select "1607"
click at [208, 237] on select "Select Shift !!Project Briefing (Job to be assigned) !!Weekend Residential (Ros…" at bounding box center [293, 246] width 170 height 21
click at [487, 254] on select "Select Job 550060 IF Admin 553492 World Poll Aus Wave 2 Main 2025 553500 BFM [D…" at bounding box center [475, 246] width 170 height 21
select select "10242"
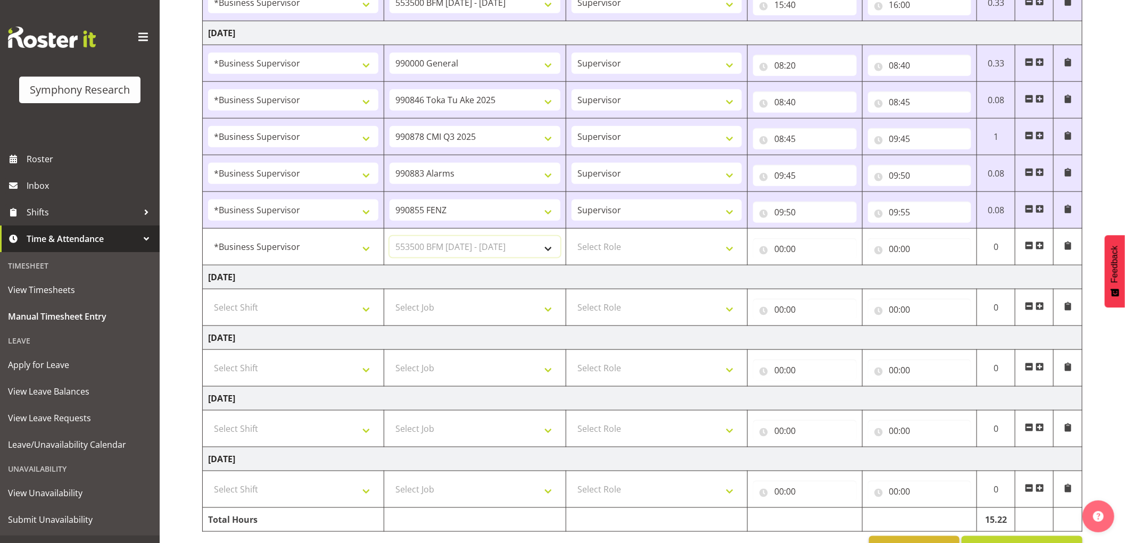
click at [390, 237] on select "Select Job 550060 IF Admin 553492 World Poll Aus Wave 2 Main 2025 553500 BFM [D…" at bounding box center [475, 246] width 170 height 21
drag, startPoint x: 591, startPoint y: 243, endPoint x: 600, endPoint y: 249, distance: 11.1
click at [591, 243] on select "Select Role Supervisor Interviewing Briefing" at bounding box center [657, 246] width 170 height 21
select select "45"
click at [572, 237] on select "Select Role Supervisor Interviewing Briefing" at bounding box center [657, 246] width 170 height 21
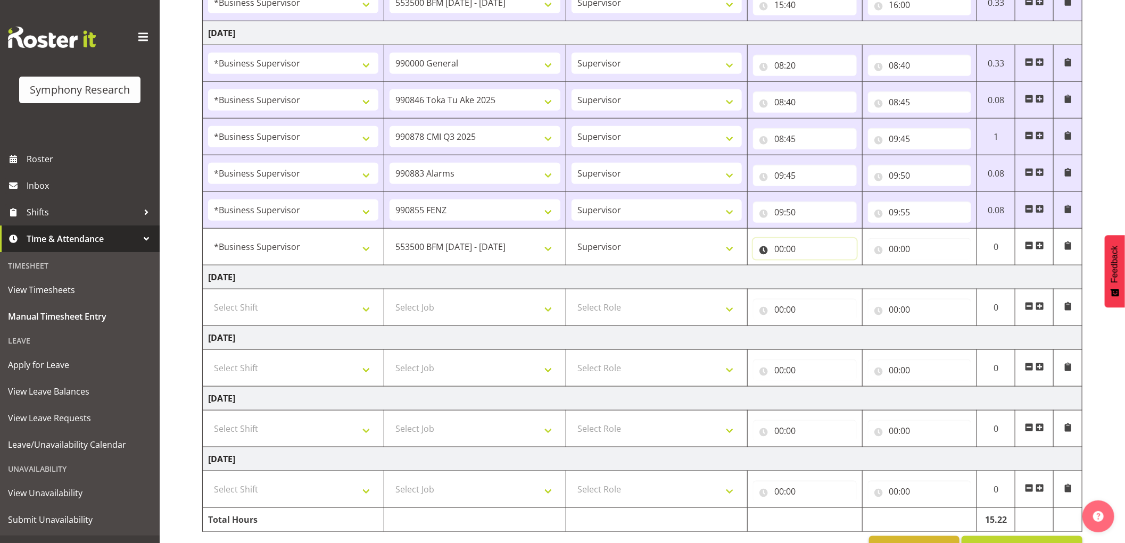
click at [781, 247] on input "00:00" at bounding box center [805, 248] width 104 height 21
click at [826, 280] on select "00 01 02 03 04 05 06 07 08 09 10 11 12 13 14 15 16 17 18 19 20 21 22 23" at bounding box center [826, 276] width 24 height 21
select select "10"
click at [814, 267] on select "00 01 02 03 04 05 06 07 08 09 10 11 12 13 14 15 16 17 18 19 20 21 22 23" at bounding box center [826, 276] width 24 height 21
type input "10:00"
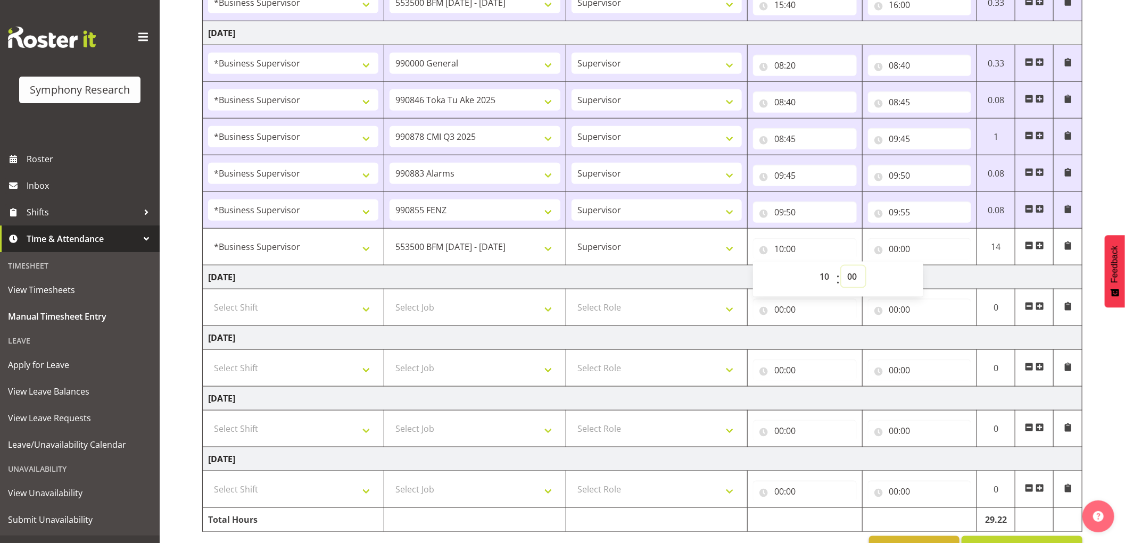
click at [851, 278] on select "00 01 02 03 04 05 06 07 08 09 10 11 12 13 14 15 16 17 18 19 20 21 22 23 24 25 2…" at bounding box center [853, 276] width 24 height 21
select select "25"
click at [841, 267] on select "00 01 02 03 04 05 06 07 08 09 10 11 12 13 14 15 16 17 18 19 20 21 22 23 24 25 2…" at bounding box center [853, 276] width 24 height 21
type input "10:25"
click at [897, 245] on input "00:00" at bounding box center [920, 248] width 104 height 21
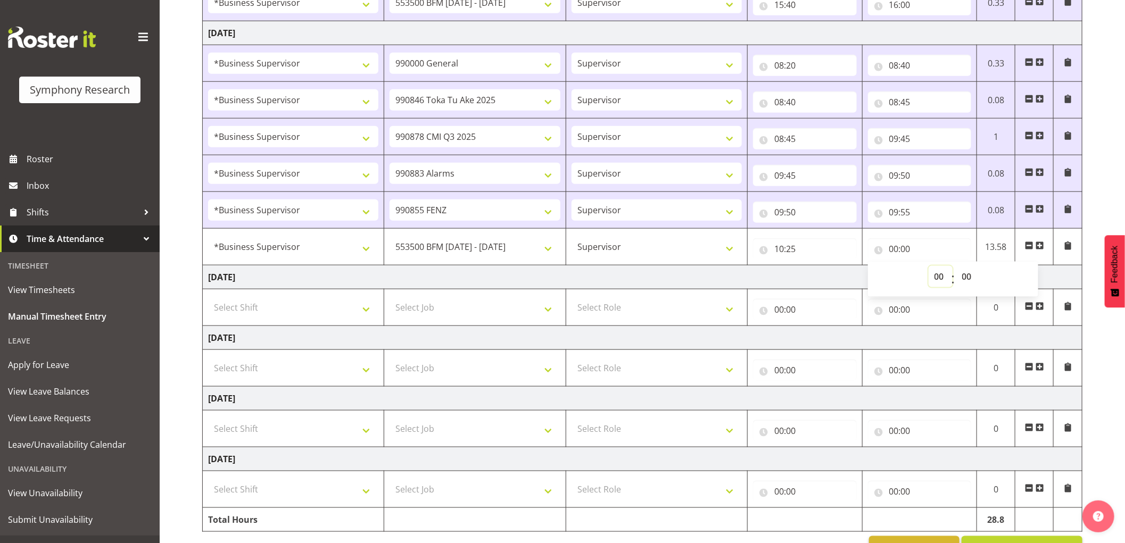
click at [939, 277] on select "00 01 02 03 04 05 06 07 08 09 10 11 12 13 14 15 16 17 18 19 20 21 22 23" at bounding box center [941, 276] width 24 height 21
select select "10"
click at [929, 267] on select "00 01 02 03 04 05 06 07 08 09 10 11 12 13 14 15 16 17 18 19 20 21 22 23" at bounding box center [941, 276] width 24 height 21
type input "10:00"
click at [969, 277] on select "00 01 02 03 04 05 06 07 08 09 10 11 12 13 14 15 16 17 18 19 20 21 22 23 24 25 2…" at bounding box center [968, 276] width 24 height 21
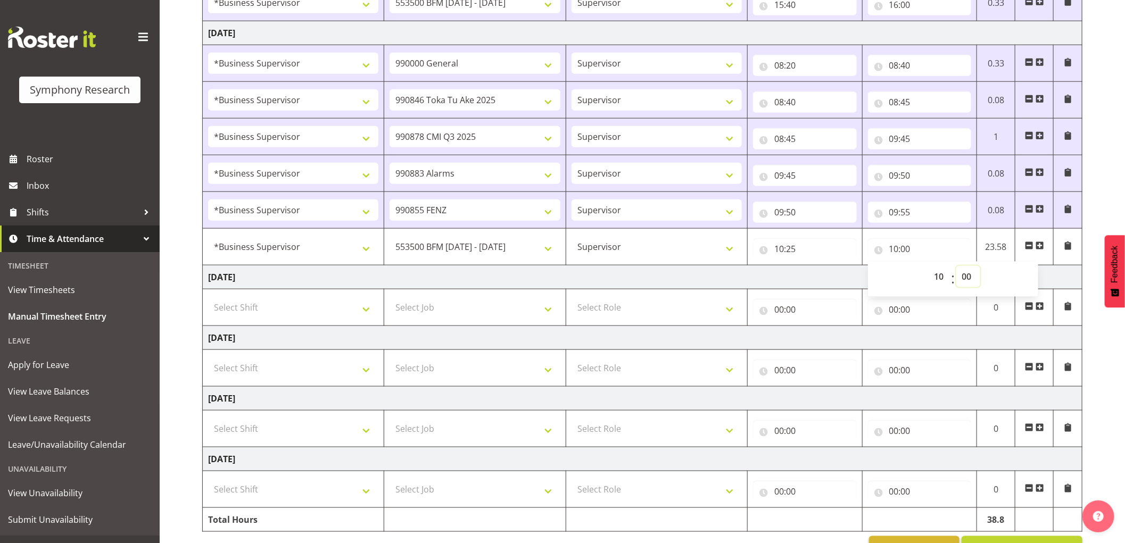
select select "35"
click at [956, 267] on select "00 01 02 03 04 05 06 07 08 09 10 11 12 13 14 15 16 17 18 19 20 21 22 23 24 25 2…" at bounding box center [968, 276] width 24 height 21
type input "10:35"
click at [1039, 247] on span at bounding box center [1040, 246] width 9 height 9
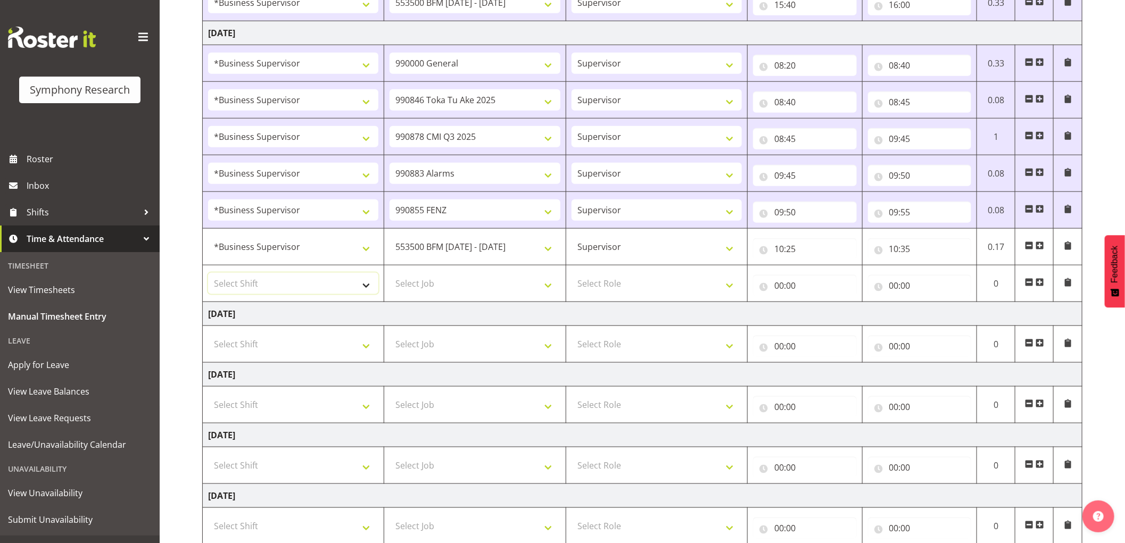
click at [317, 290] on select "Select Shift !!Project Briefing (Job to be assigned) !!Weekend Residential (Ros…" at bounding box center [293, 283] width 170 height 21
select select "1607"
click at [208, 274] on select "Select Shift !!Project Briefing (Job to be assigned) !!Weekend Residential (Ros…" at bounding box center [293, 283] width 170 height 21
click at [467, 278] on select "Select Job 550060 IF Admin 553492 World Poll Aus Wave 2 Main 2025 553500 BFM [D…" at bounding box center [475, 283] width 170 height 21
select select "10458"
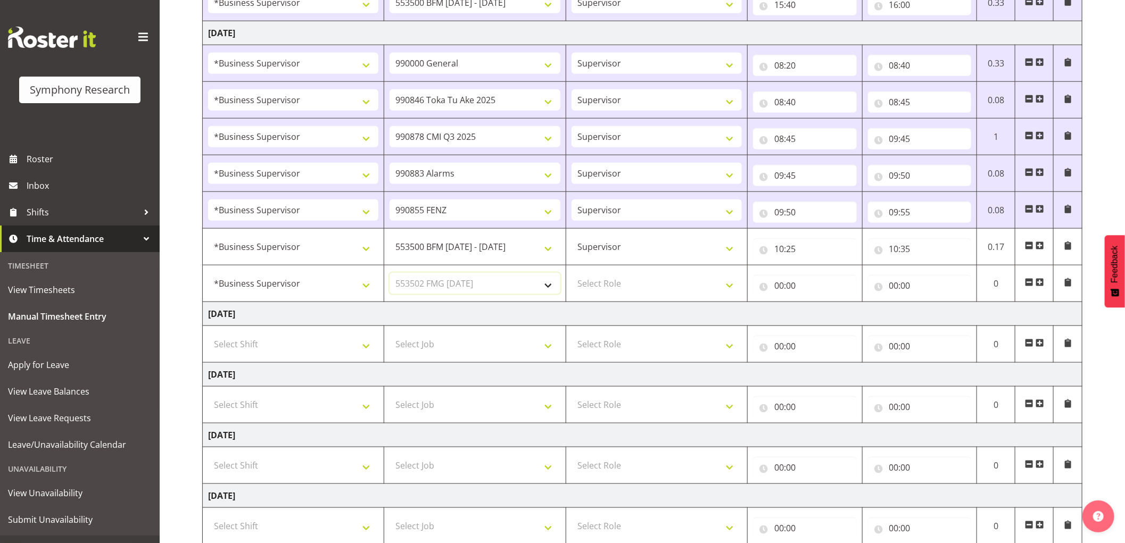
click at [390, 274] on select "Select Job 550060 IF Admin 553492 World Poll Aus Wave 2 Main 2025 553500 BFM [D…" at bounding box center [475, 283] width 170 height 21
click at [615, 289] on select "Select Role Supervisor Interviewing Briefing" at bounding box center [657, 283] width 170 height 21
select select "45"
click at [572, 274] on select "Select Role Supervisor Interviewing Briefing" at bounding box center [657, 283] width 170 height 21
click at [781, 286] on input "00:00" at bounding box center [805, 285] width 104 height 21
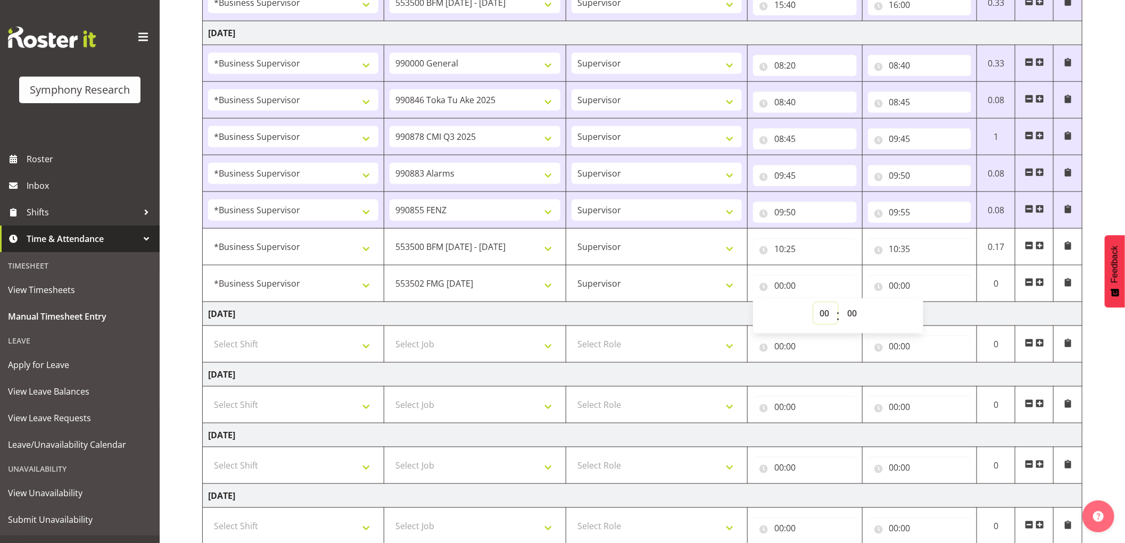
click at [821, 315] on select "00 01 02 03 04 05 06 07 08 09 10 11 12 13 14 15 16 17 18 19 20 21 22 23" at bounding box center [826, 313] width 24 height 21
select select "10"
click at [814, 304] on select "00 01 02 03 04 05 06 07 08 09 10 11 12 13 14 15 16 17 18 19 20 21 22 23" at bounding box center [826, 313] width 24 height 21
type input "10:00"
click at [849, 314] on select "00 01 02 03 04 05 06 07 08 09 10 11 12 13 14 15 16 17 18 19 20 21 22 23 24 25 2…" at bounding box center [853, 313] width 24 height 21
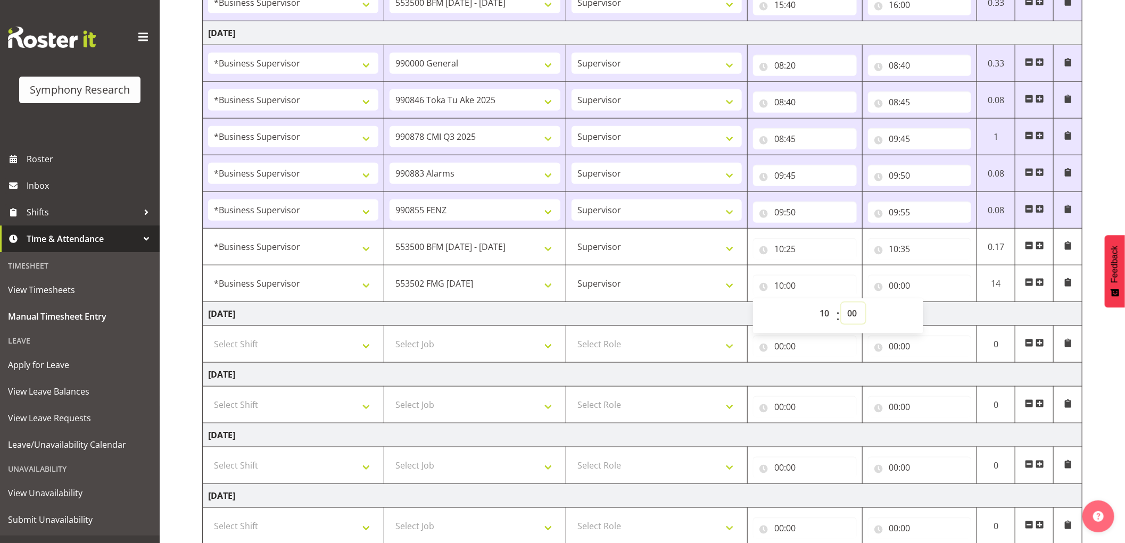
select select "35"
click at [841, 304] on select "00 01 02 03 04 05 06 07 08 09 10 11 12 13 14 15 16 17 18 19 20 21 22 23 24 25 2…" at bounding box center [853, 313] width 24 height 21
type input "10:35"
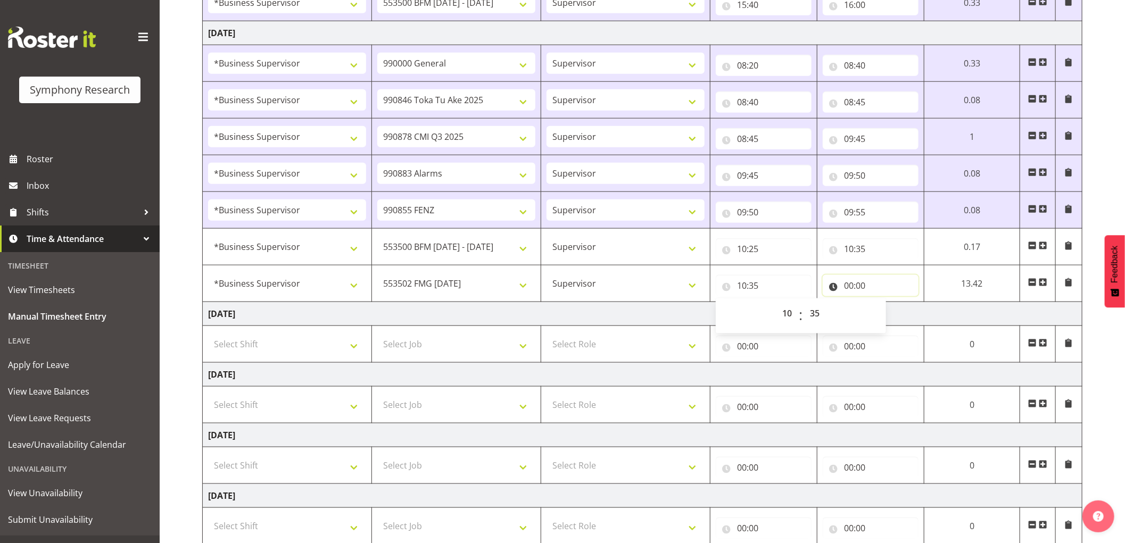
click at [851, 285] on input "00:00" at bounding box center [871, 285] width 96 height 21
click at [890, 314] on select "00 01 02 03 04 05 06 07 08 09 10 11 12 13 14 15 16 17 18 19 20 21 22 23" at bounding box center [895, 313] width 24 height 21
select select "11"
click at [883, 304] on select "00 01 02 03 04 05 06 07 08 09 10 11 12 13 14 15 16 17 18 19 20 21 22 23" at bounding box center [895, 313] width 24 height 21
type input "11:00"
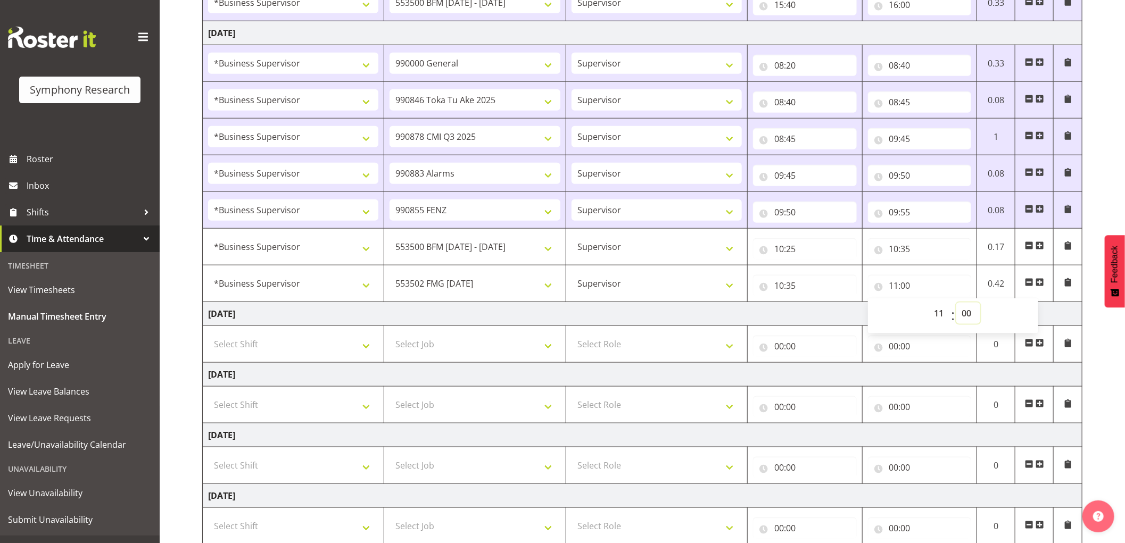
click at [969, 314] on select "00 01 02 03 04 05 06 07 08 09 10 11 12 13 14 15 16 17 18 19 20 21 22 23 24 25 2…" at bounding box center [968, 313] width 24 height 21
select select "15"
click at [956, 304] on select "00 01 02 03 04 05 06 07 08 09 10 11 12 13 14 15 16 17 18 19 20 21 22 23 24 25 2…" at bounding box center [968, 313] width 24 height 21
type input "11:15"
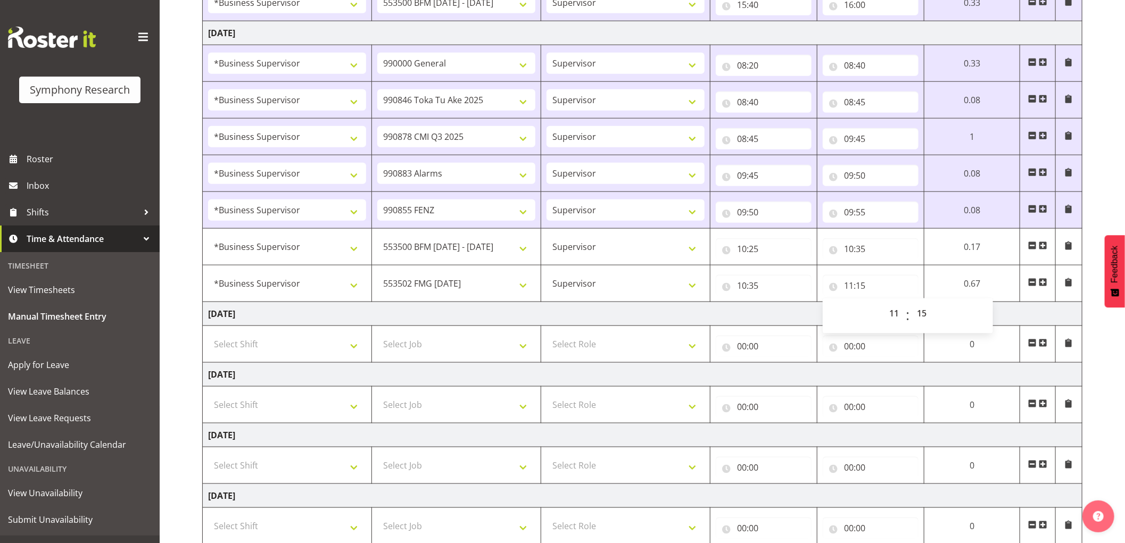
click at [1045, 285] on span at bounding box center [1043, 282] width 9 height 9
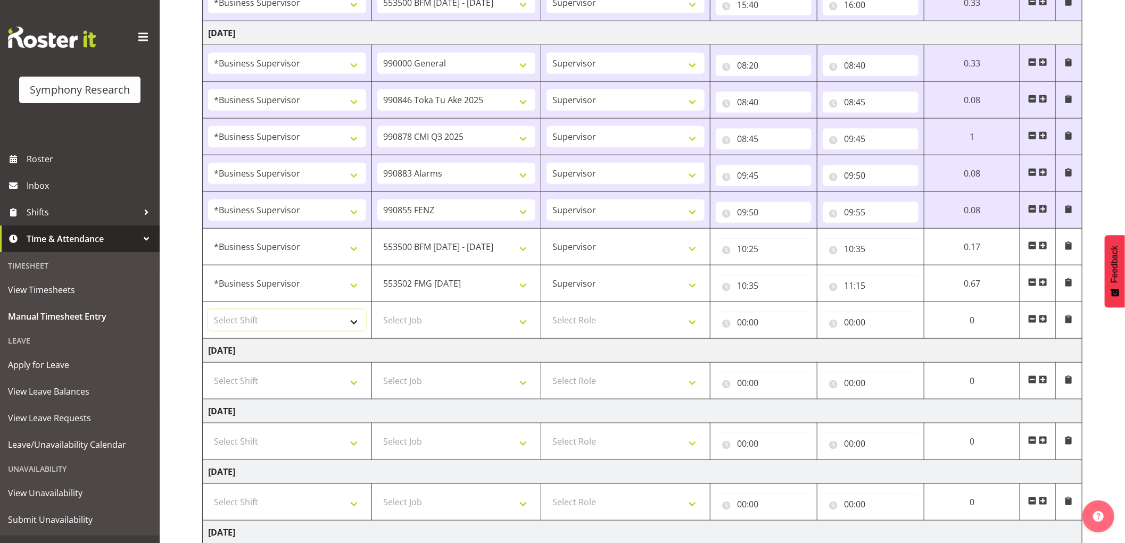
drag, startPoint x: 332, startPoint y: 321, endPoint x: 342, endPoint y: 327, distance: 11.7
click at [332, 321] on select "Select Shift !!Project Briefing (Job to be assigned) !!Weekend Residential (Ros…" at bounding box center [287, 320] width 158 height 21
select select "1607"
click at [208, 311] on select "Select Shift !!Project Briefing (Job to be assigned) !!Weekend Residential (Ros…" at bounding box center [287, 320] width 158 height 21
click at [481, 327] on select "Select Job 550060 IF Admin 553492 World Poll Aus Wave 2 Main 2025 553500 BFM [D…" at bounding box center [456, 320] width 158 height 21
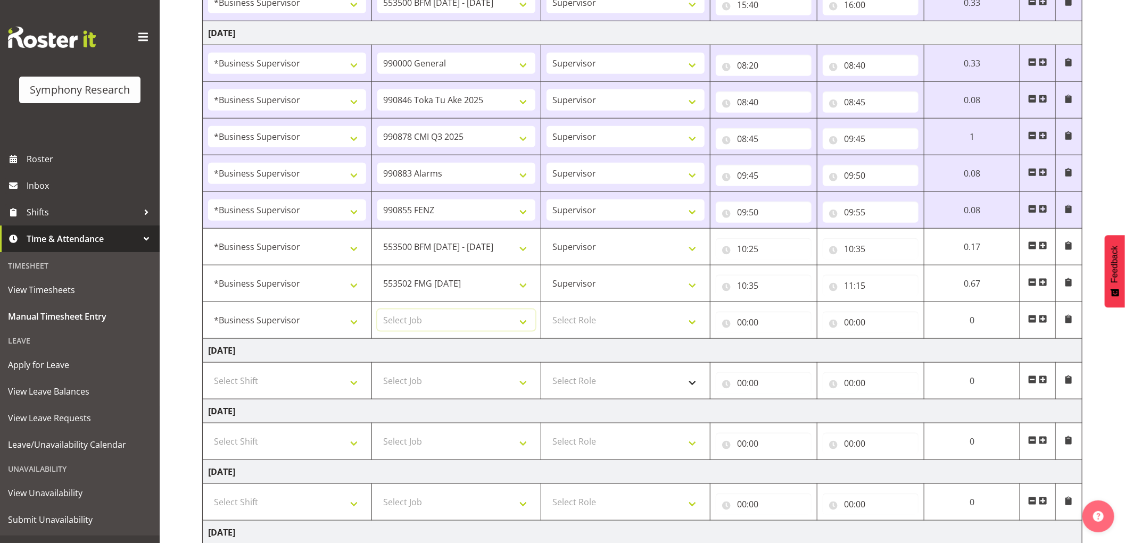
select select "10242"
click at [377, 311] on select "Select Job 550060 IF Admin 553492 World Poll Aus Wave 2 Main 2025 553500 BFM [D…" at bounding box center [456, 320] width 158 height 21
drag, startPoint x: 593, startPoint y: 321, endPoint x: 595, endPoint y: 329, distance: 7.6
click at [593, 321] on select "Select Role Supervisor Interviewing Briefing" at bounding box center [626, 320] width 158 height 21
select select "45"
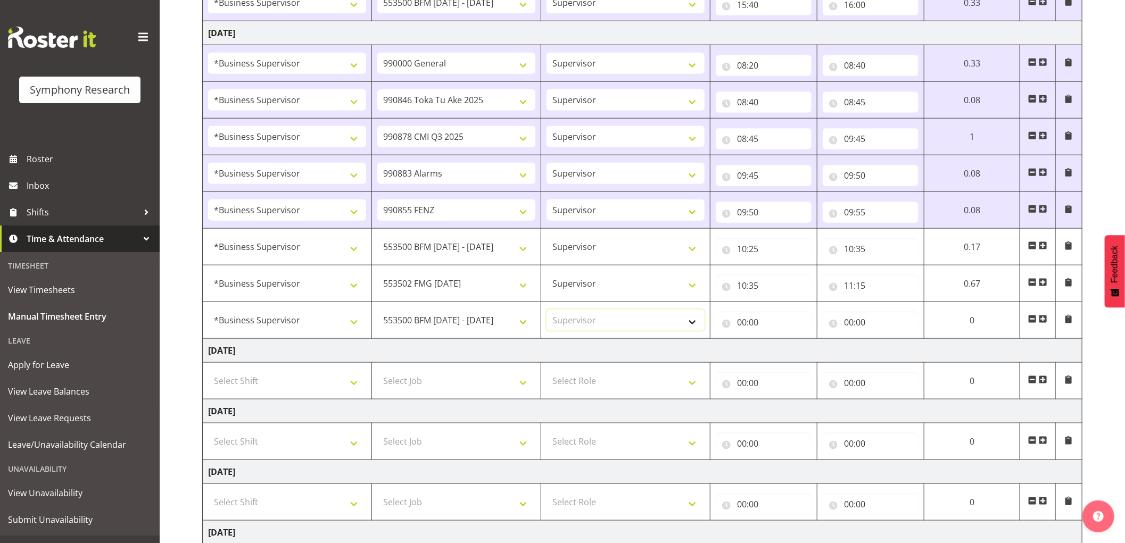
click at [547, 311] on select "Select Role Supervisor Interviewing Briefing" at bounding box center [626, 320] width 158 height 21
click at [740, 321] on input "00:00" at bounding box center [764, 322] width 96 height 21
click at [782, 351] on select "00 01 02 03 04 05 06 07 08 09 10 11 12 13 14 15 16 17 18 19 20 21 22 23" at bounding box center [788, 350] width 24 height 21
select select "11"
click at [776, 341] on select "00 01 02 03 04 05 06 07 08 09 10 11 12 13 14 15 16 17 18 19 20 21 22 23" at bounding box center [788, 350] width 24 height 21
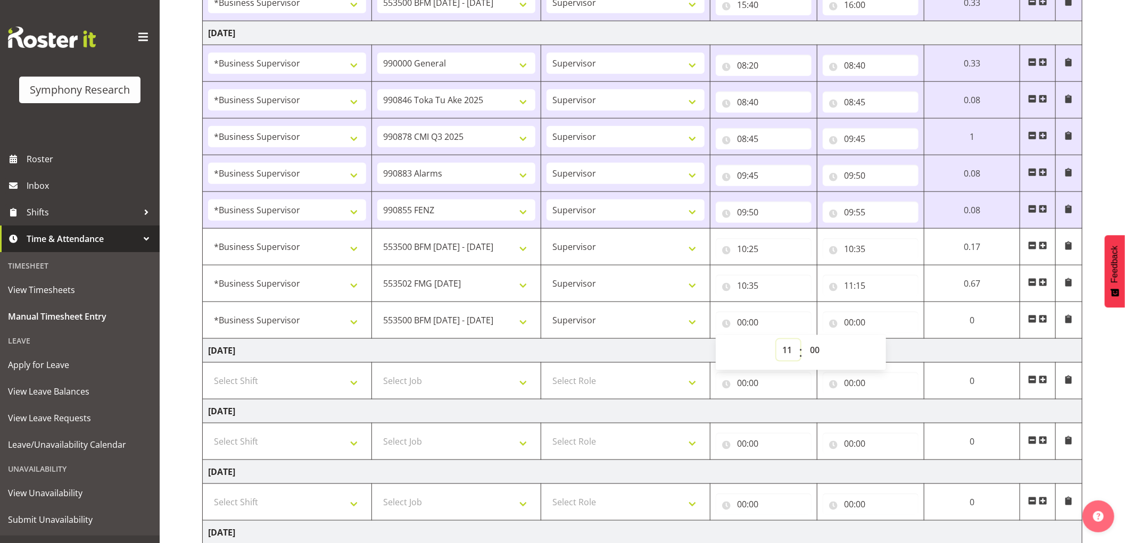
type input "11:00"
click at [813, 347] on select "00 01 02 03 04 05 06 07 08 09 10 11 12 13 14 15 16 17 18 19 20 21 22 23 24 25 2…" at bounding box center [816, 350] width 24 height 21
select select "15"
click at [804, 341] on select "00 01 02 03 04 05 06 07 08 09 10 11 12 13 14 15 16 17 18 19 20 21 22 23 24 25 2…" at bounding box center [816, 350] width 24 height 21
type input "11:15"
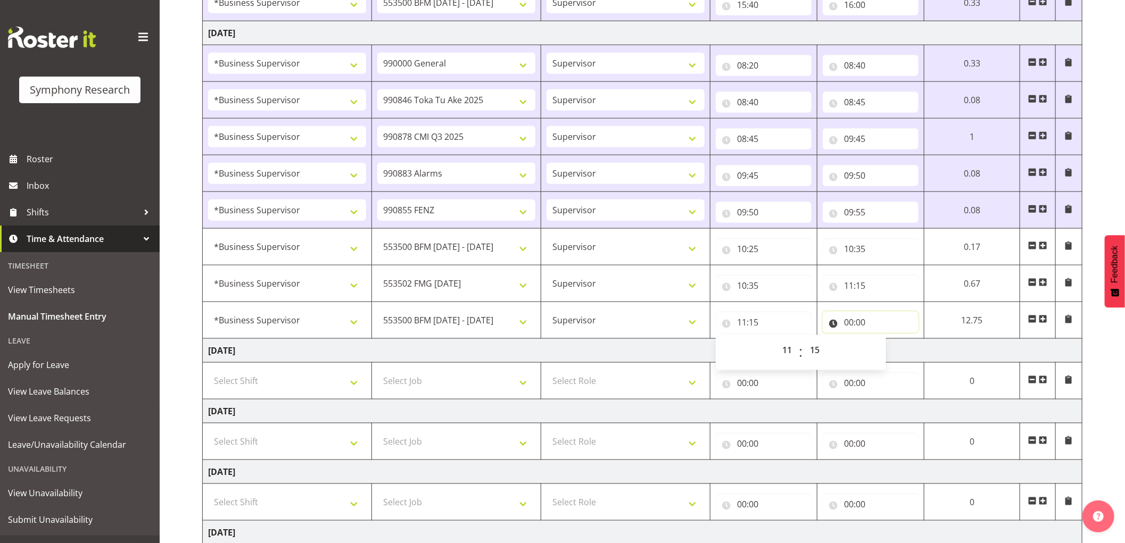
click at [850, 324] on input "00:00" at bounding box center [871, 322] width 96 height 21
click at [895, 347] on select "00 01 02 03 04 05 06 07 08 09 10 11 12 13 14 15 16 17 18 19 20 21 22 23" at bounding box center [895, 350] width 24 height 21
select select "13"
click at [883, 341] on select "00 01 02 03 04 05 06 07 08 09 10 11 12 13 14 15 16 17 18 19 20 21 22 23" at bounding box center [895, 350] width 24 height 21
type input "13:00"
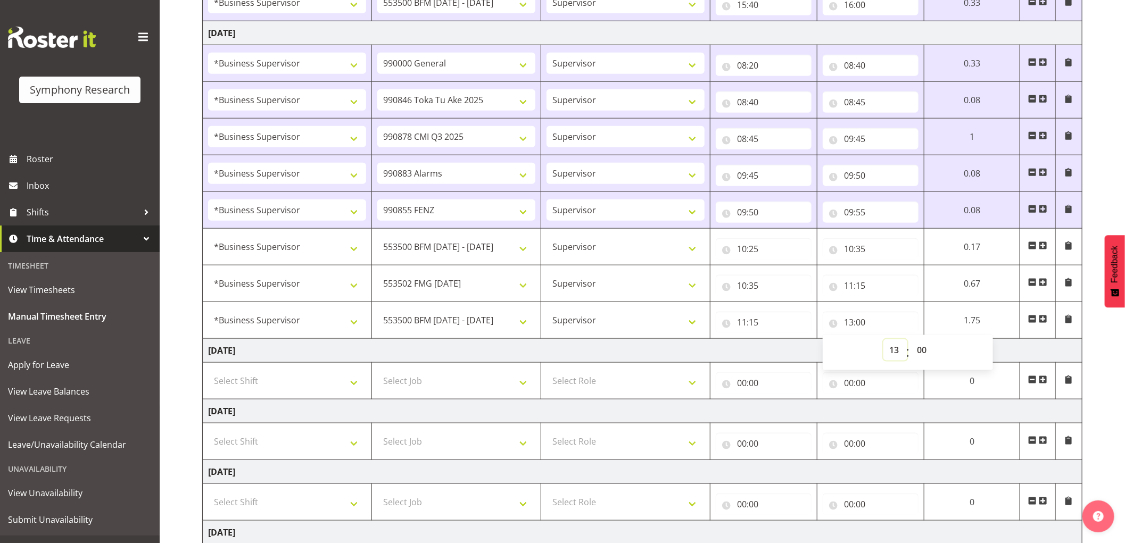
click at [896, 357] on select "00 01 02 03 04 05 06 07 08 09 10 11 12 13 14 15 16 17 18 19 20 21 22 23" at bounding box center [895, 350] width 24 height 21
select select "14"
click at [883, 341] on select "00 01 02 03 04 05 06 07 08 09 10 11 12 13 14 15 16 17 18 19 20 21 22 23" at bounding box center [895, 350] width 24 height 21
type input "14:00"
click at [1044, 318] on span at bounding box center [1043, 319] width 9 height 9
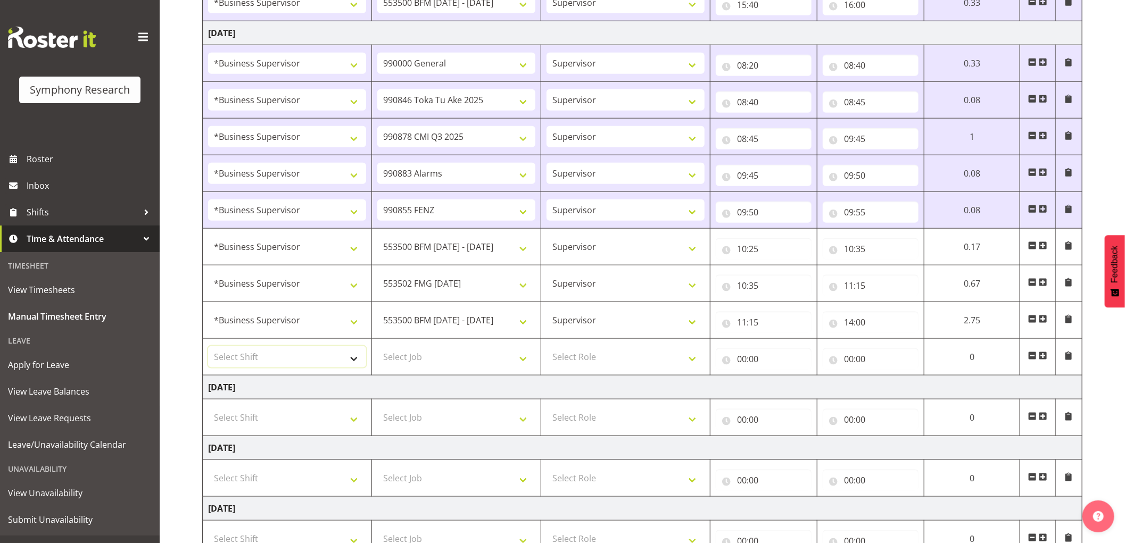
click at [330, 352] on select "Select Shift !!Project Briefing (Job to be assigned) !!Weekend Residential (Ros…" at bounding box center [287, 356] width 158 height 21
select select "1607"
click at [208, 347] on select "Select Shift !!Project Briefing (Job to be assigned) !!Weekend Residential (Ros…" at bounding box center [287, 356] width 158 height 21
click at [479, 359] on select "Select Job 550060 IF Admin 553492 World Poll Aus Wave 2 Main 2025 553500 BFM [D…" at bounding box center [456, 356] width 158 height 21
select select "10499"
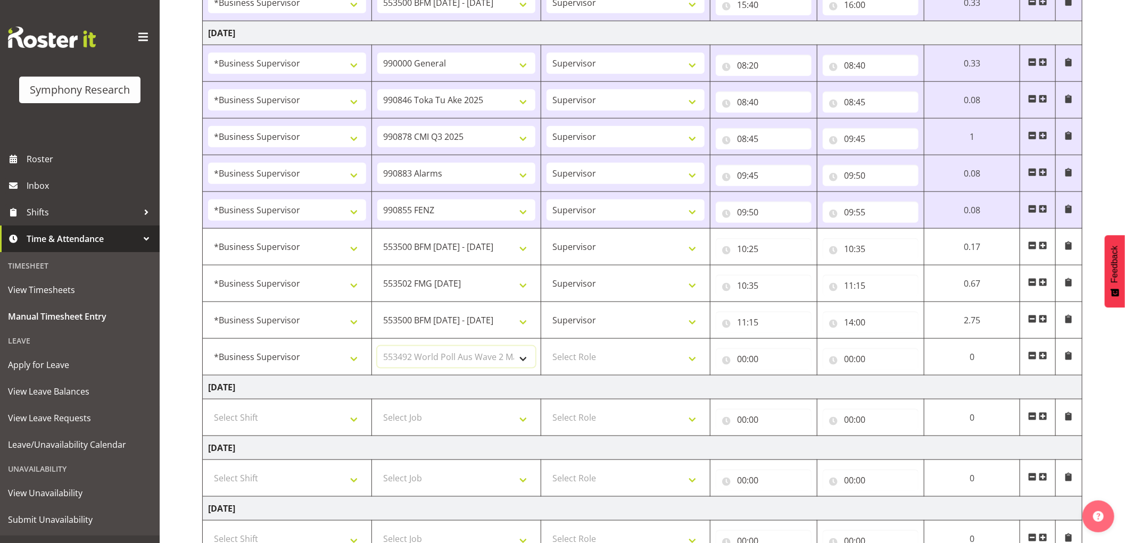
click at [377, 347] on select "Select Job 550060 IF Admin 553492 World Poll Aus Wave 2 Main 2025 553500 BFM [D…" at bounding box center [456, 356] width 158 height 21
click at [585, 359] on select "Select Role Supervisor Interviewing Briefing" at bounding box center [626, 356] width 158 height 21
select select "45"
click at [547, 347] on select "Select Role Supervisor Interviewing Briefing" at bounding box center [626, 356] width 158 height 21
click at [745, 359] on input "00:00" at bounding box center [764, 359] width 96 height 21
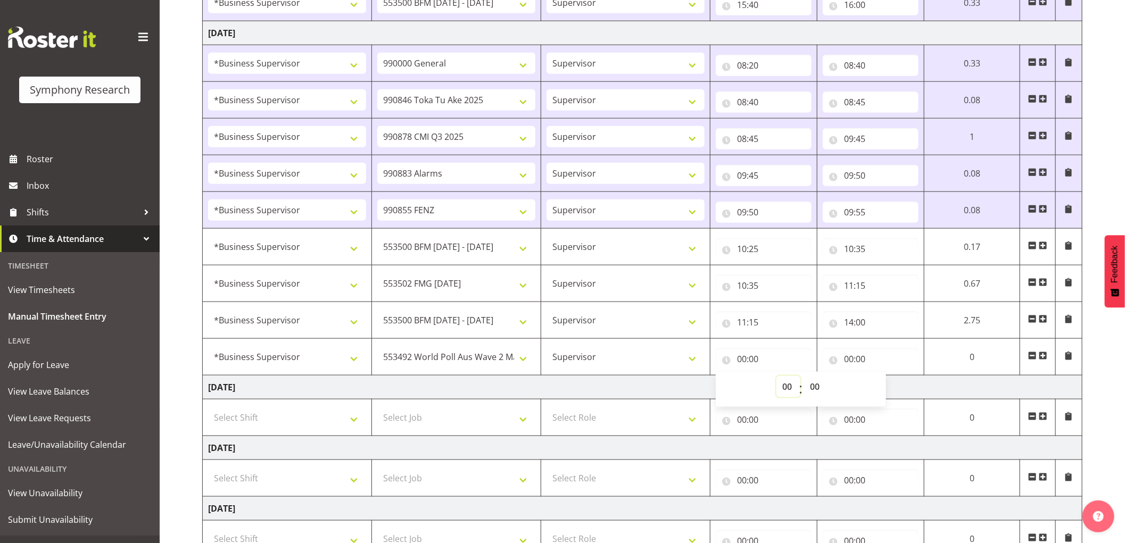
click at [785, 388] on select "00 01 02 03 04 05 06 07 08 09 10 11 12 13 14 15 16 17 18 19 20 21 22 23" at bounding box center [788, 386] width 24 height 21
select select "14"
click at [776, 377] on select "00 01 02 03 04 05 06 07 08 09 10 11 12 13 14 15 16 17 18 19 20 21 22 23" at bounding box center [788, 386] width 24 height 21
type input "14:00"
click at [850, 360] on input "00:00" at bounding box center [871, 359] width 96 height 21
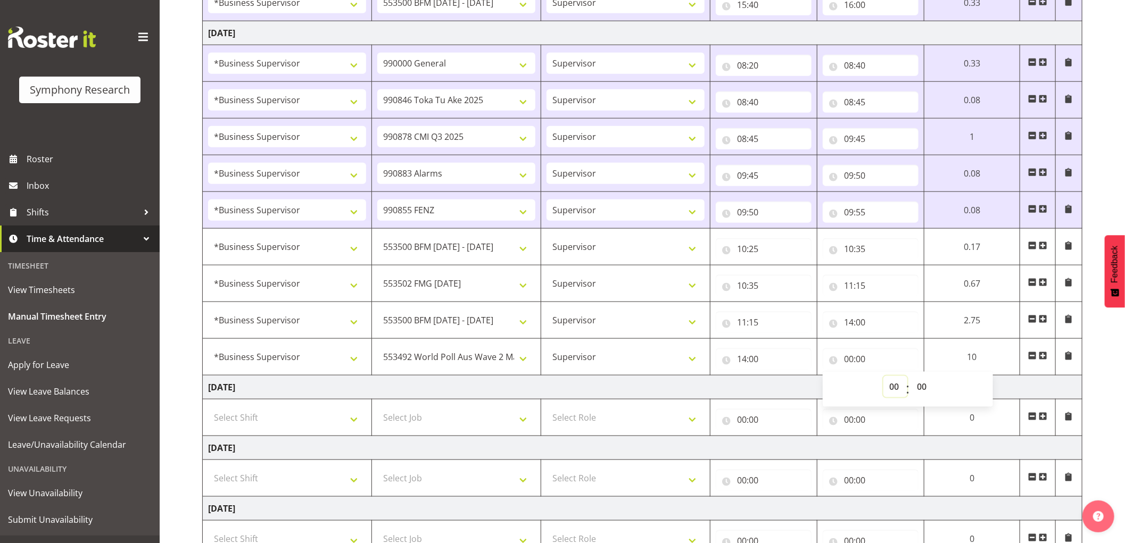
click at [893, 388] on select "00 01 02 03 04 05 06 07 08 09 10 11 12 13 14 15 16 17 18 19 20 21 22 23" at bounding box center [895, 386] width 24 height 21
select select "17"
click at [883, 377] on select "00 01 02 03 04 05 06 07 08 09 10 11 12 13 14 15 16 17 18 19 20 21 22 23" at bounding box center [895, 386] width 24 height 21
type input "17:00"
click at [920, 386] on select "00 01 02 03 04 05 06 07 08 09 10 11 12 13 14 15 16 17 18 19 20 21 22 23 24 25 2…" at bounding box center [923, 386] width 24 height 21
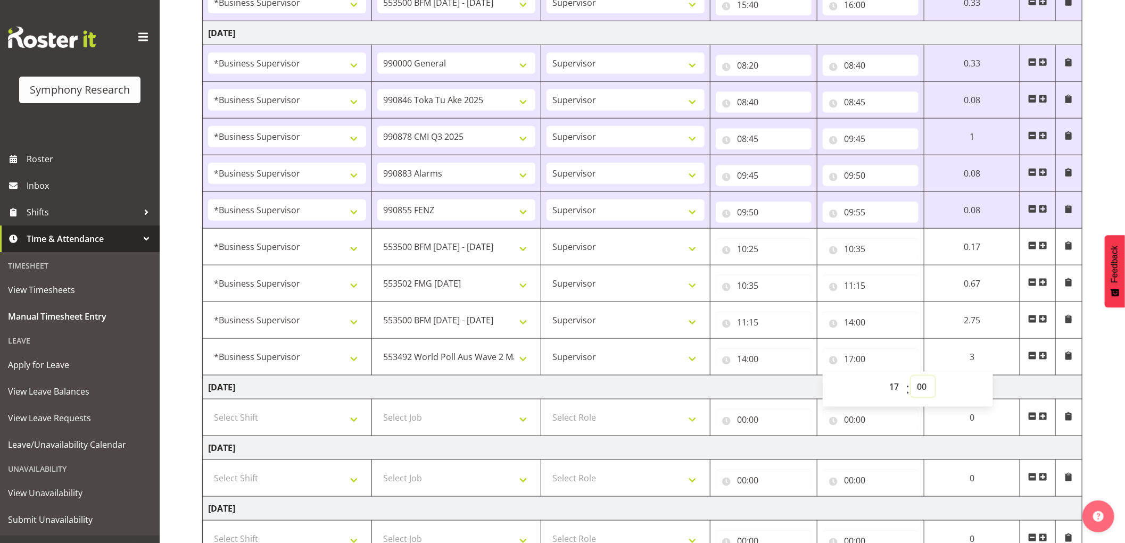
select select "10"
click at [911, 377] on select "00 01 02 03 04 05 06 07 08 09 10 11 12 13 14 15 16 17 18 19 20 21 22 23 24 25 2…" at bounding box center [923, 386] width 24 height 21
type input "17:10"
click at [920, 386] on select "00 01 02 03 04 05 06 07 08 09 10 11 12 13 14 15 16 17 18 19 20 21 22 23 24 25 2…" at bounding box center [923, 386] width 24 height 21
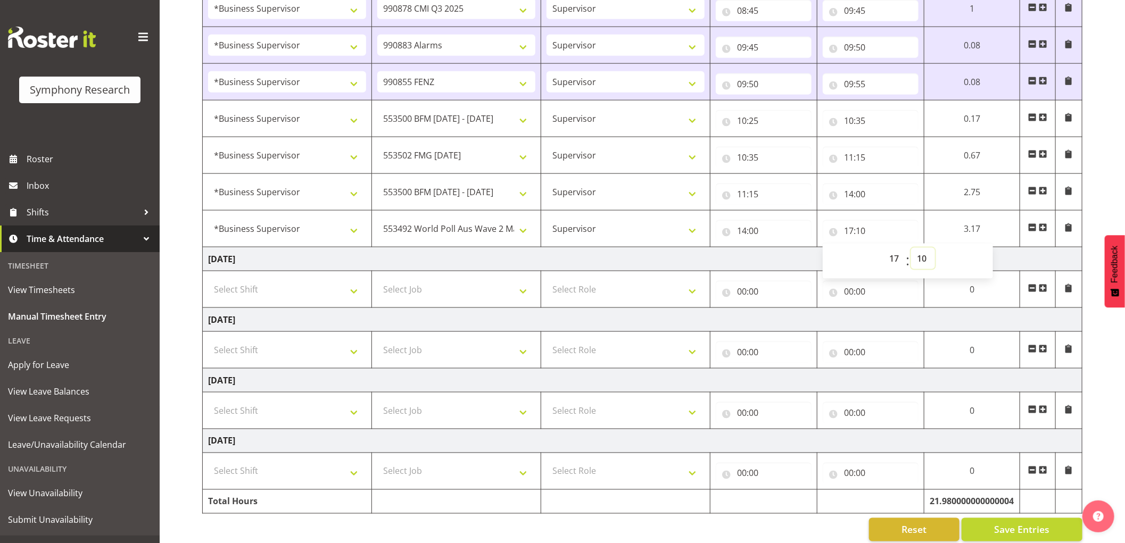
scroll to position [855, 0]
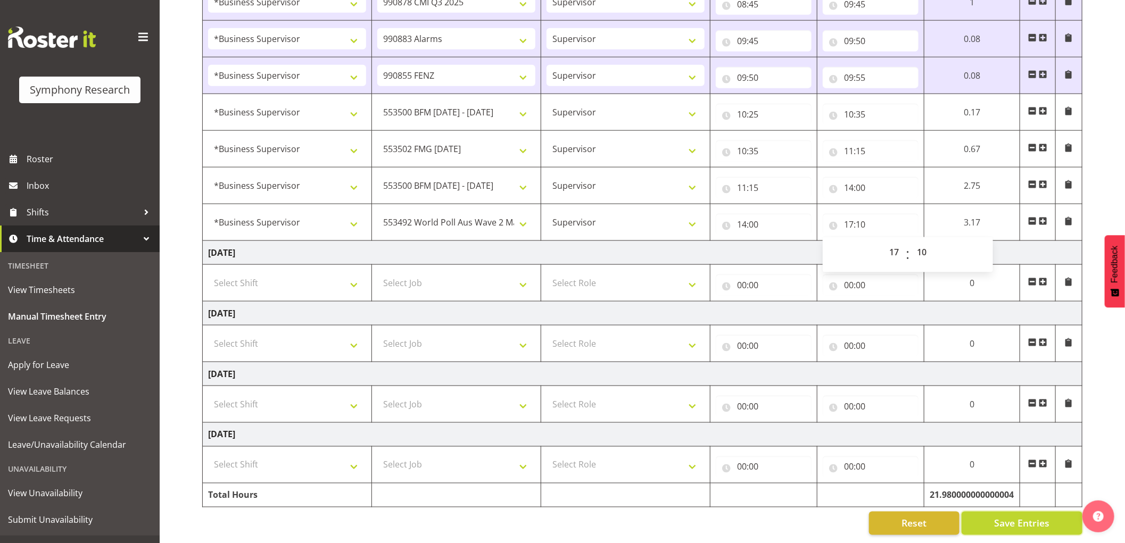
drag, startPoint x: 1003, startPoint y: 516, endPoint x: 987, endPoint y: 464, distance: 54.5
click at [1002, 517] on span "Save Entries" at bounding box center [1021, 524] width 55 height 14
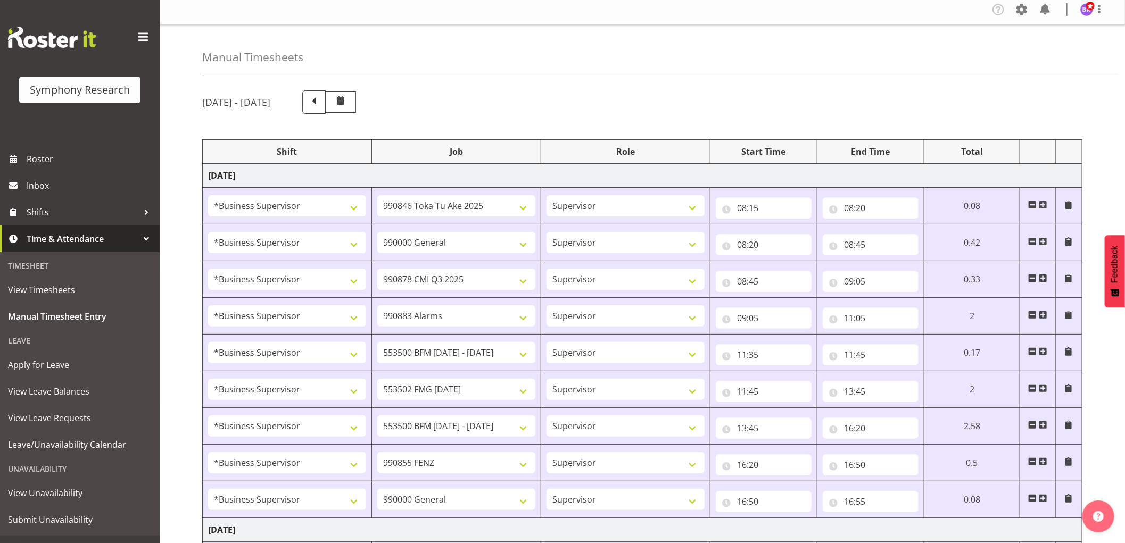
scroll to position [0, 0]
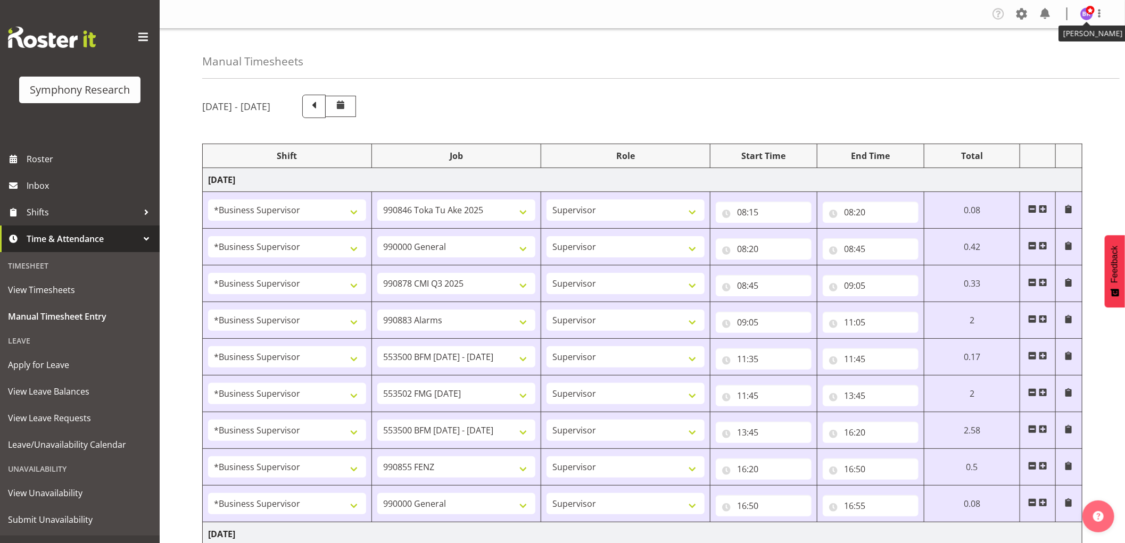
click at [1089, 16] on img at bounding box center [1086, 13] width 13 height 13
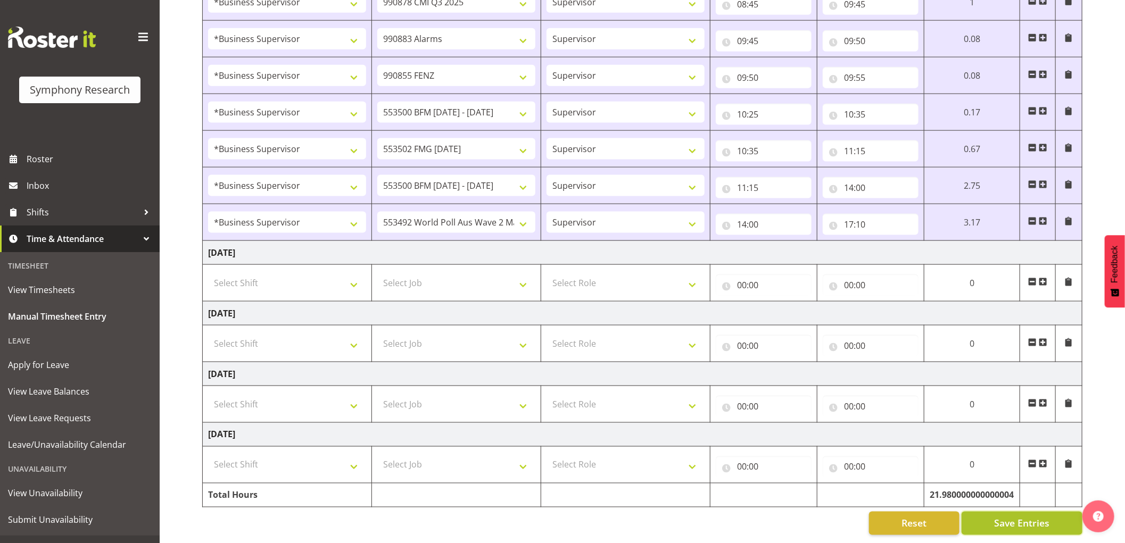
click at [1043, 517] on span "Save Entries" at bounding box center [1021, 524] width 55 height 14
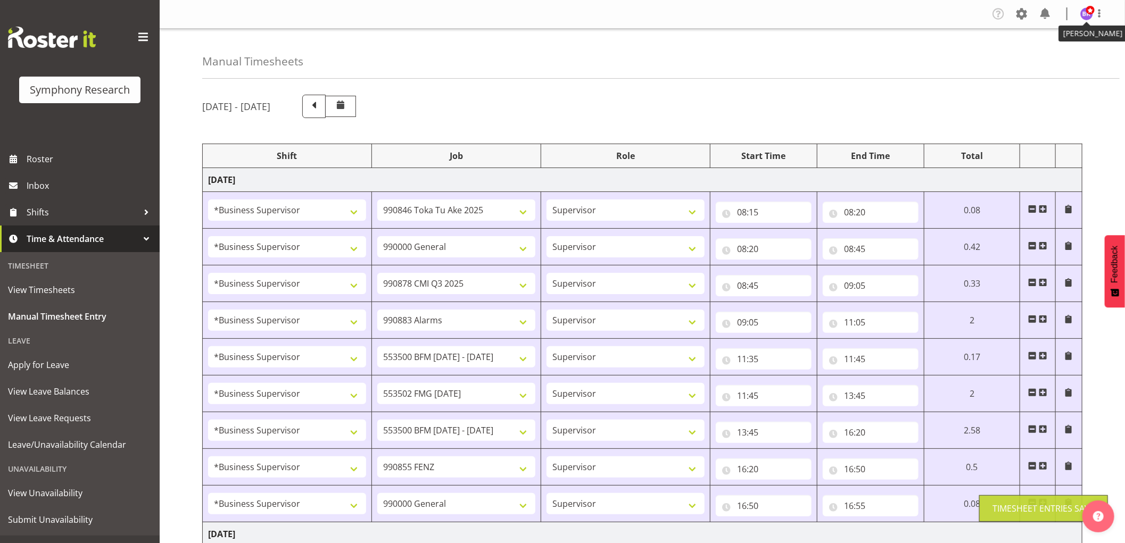
click at [1091, 16] on img at bounding box center [1086, 13] width 13 height 13
click at [1055, 54] on link "Log Out" at bounding box center [1055, 55] width 102 height 19
